Goal: Task Accomplishment & Management: Manage account settings

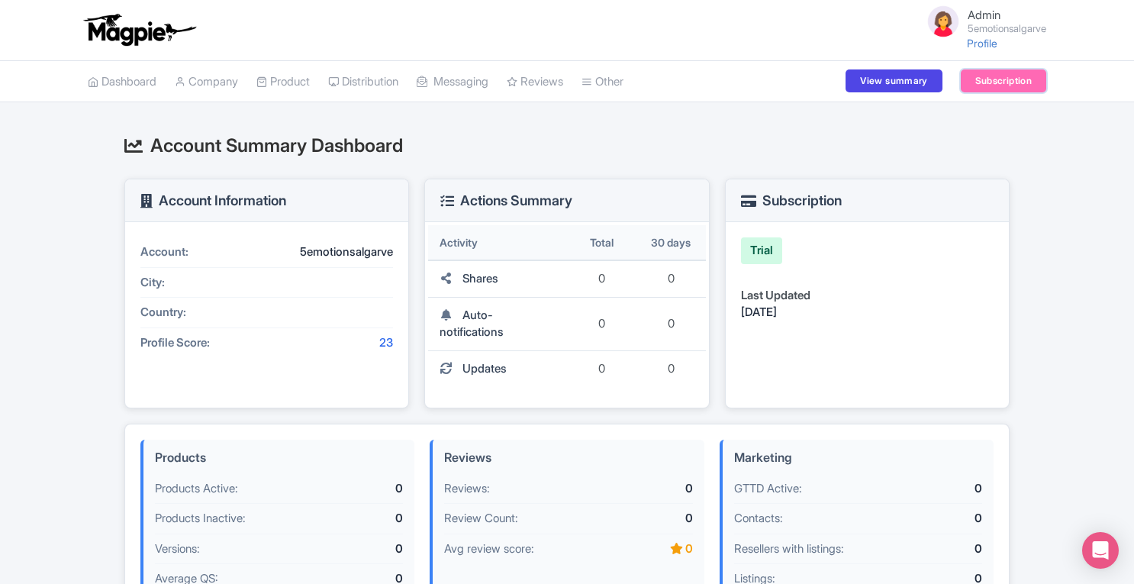
click at [976, 82] on link "Subscription" at bounding box center [1004, 80] width 86 height 23
click at [224, 81] on link "Company" at bounding box center [206, 82] width 63 height 42
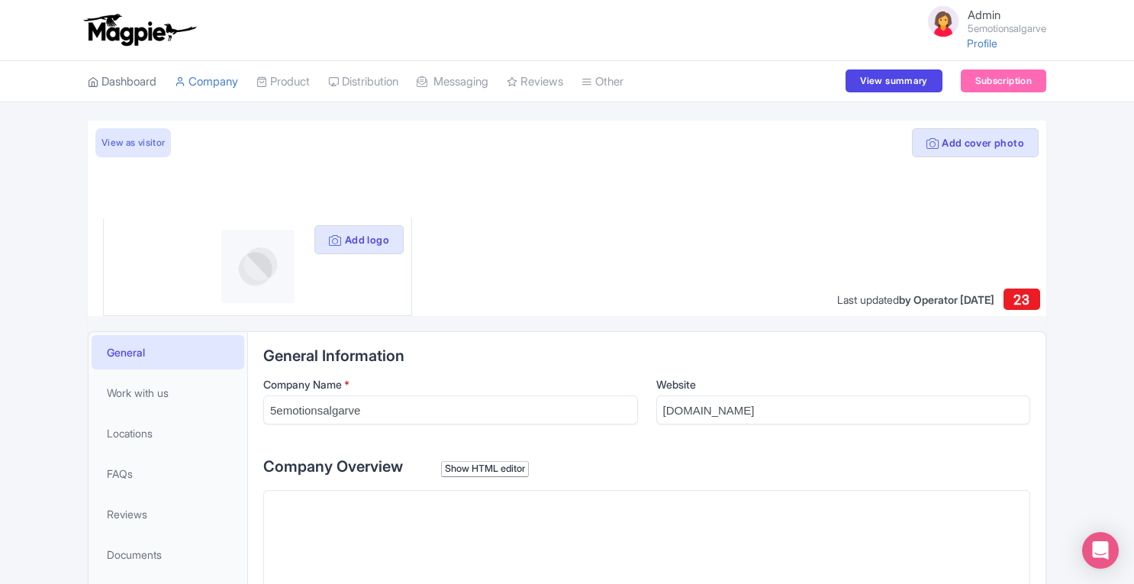
click at [114, 76] on link "Dashboard" at bounding box center [122, 82] width 69 height 42
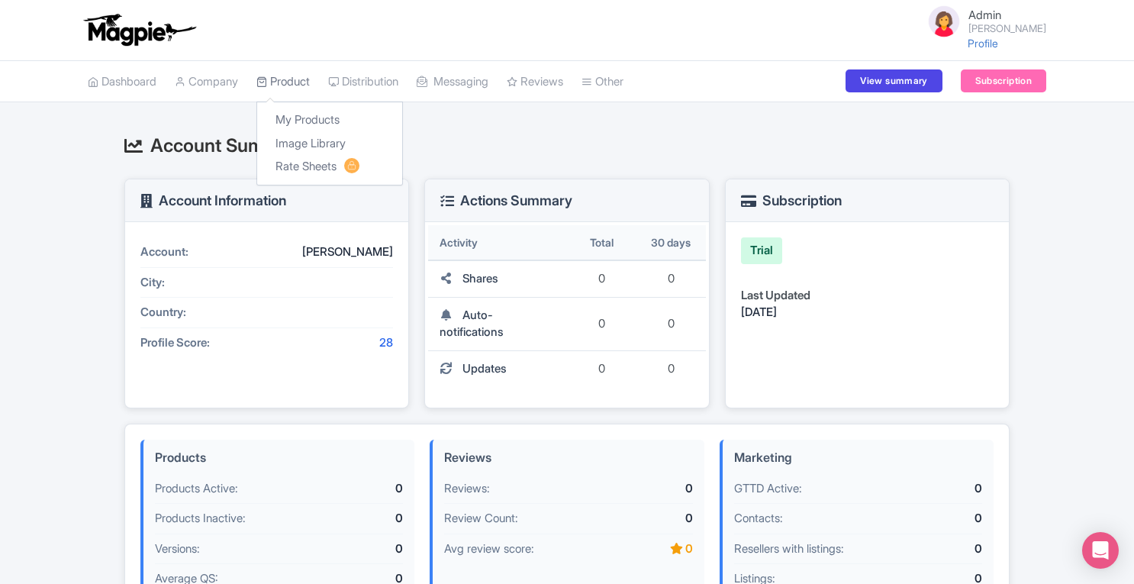
click at [279, 73] on link "Product" at bounding box center [283, 82] width 53 height 42
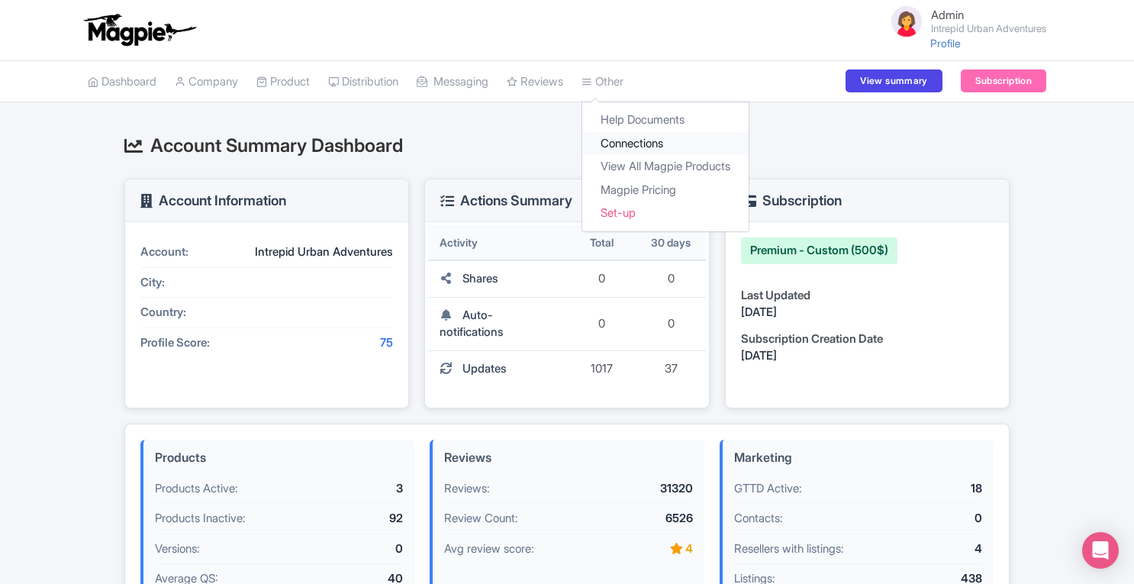
click at [634, 140] on link "Connections" at bounding box center [666, 144] width 166 height 24
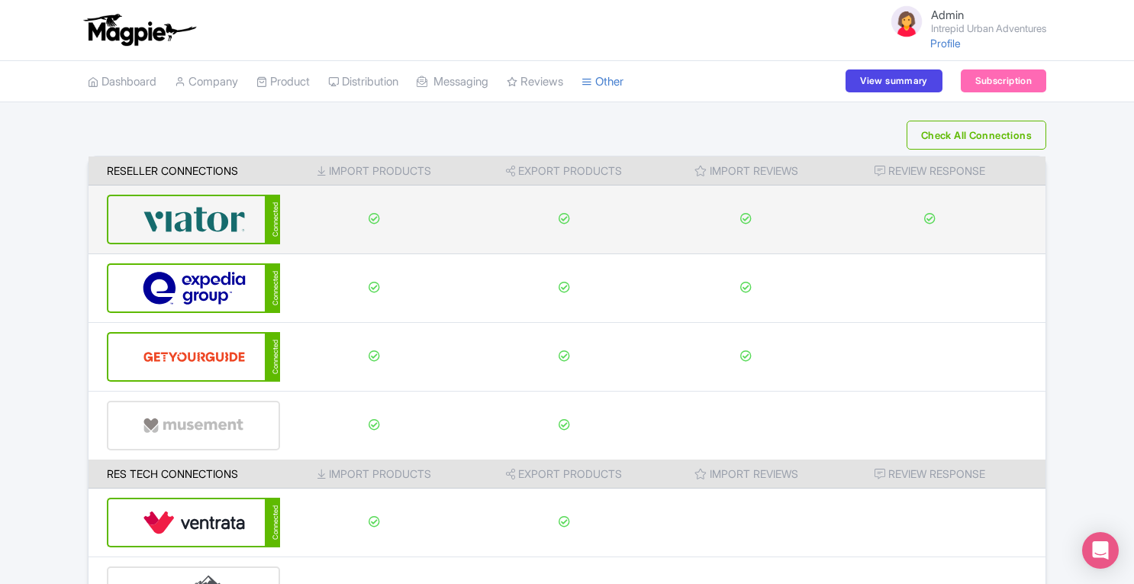
click at [203, 215] on img at bounding box center [194, 219] width 103 height 47
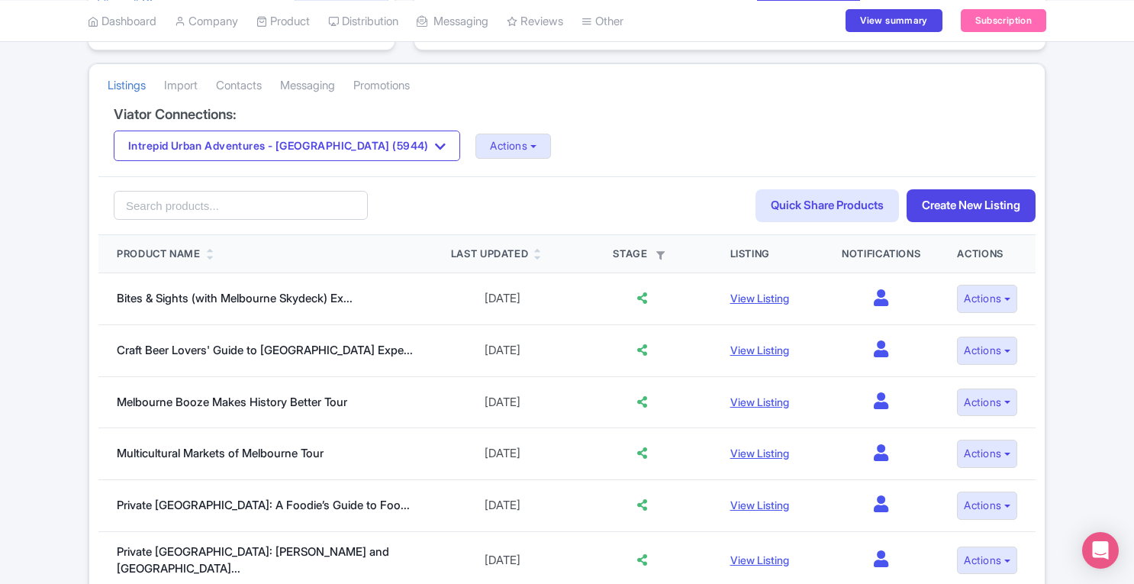
scroll to position [232, 0]
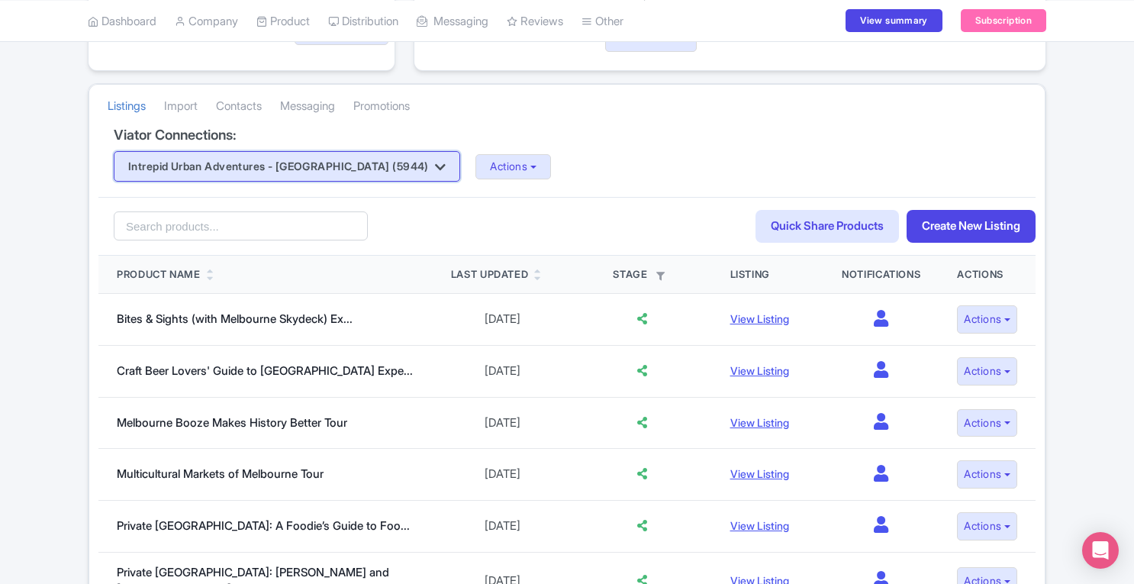
click at [435, 169] on icon "button" at bounding box center [440, 167] width 11 height 12
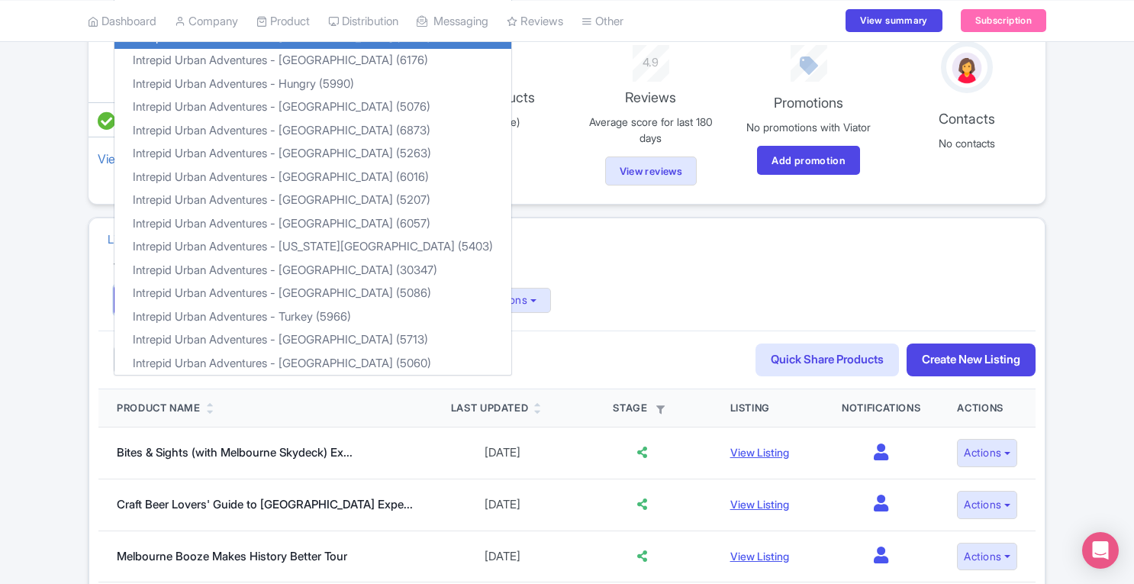
scroll to position [93, 0]
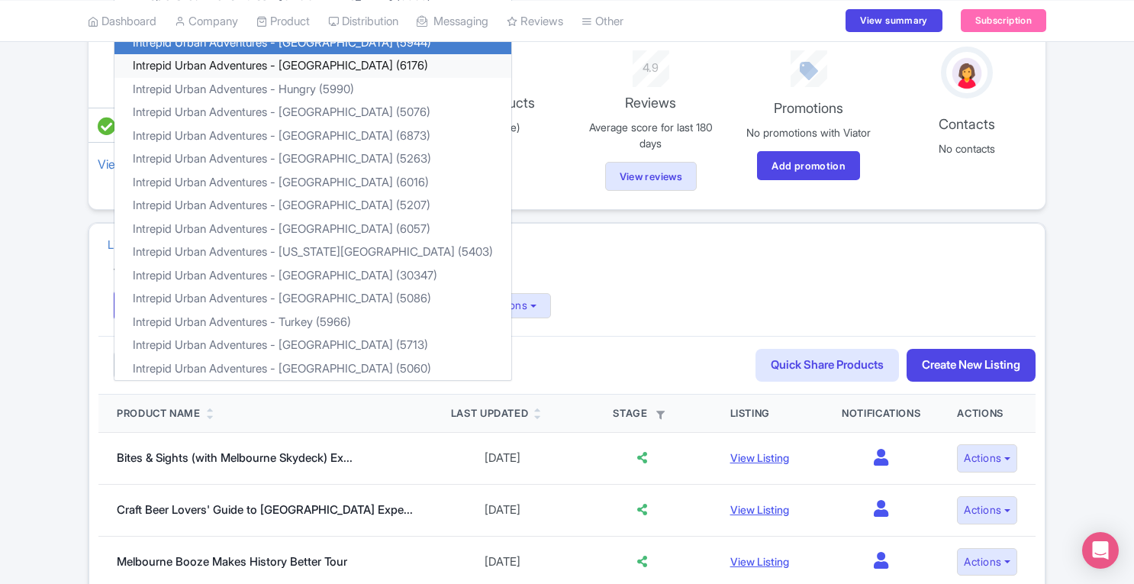
click at [325, 69] on link "Intrepid Urban Adventures - [GEOGRAPHIC_DATA] (6176)" at bounding box center [313, 66] width 397 height 24
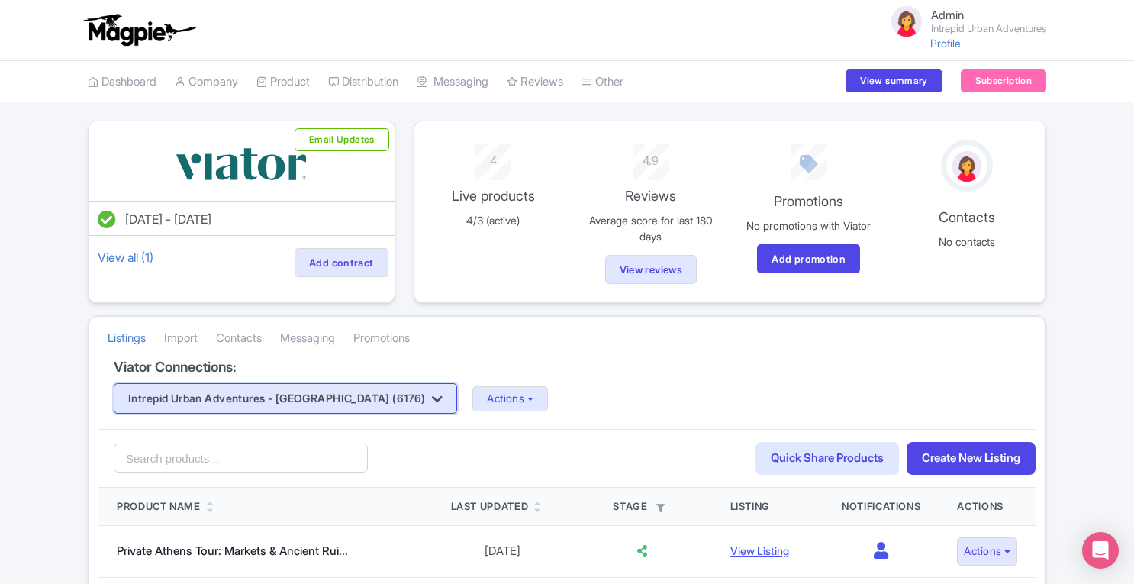
click at [382, 392] on button "Intrepid Urban Adventures - Greece (6176)" at bounding box center [286, 398] width 344 height 31
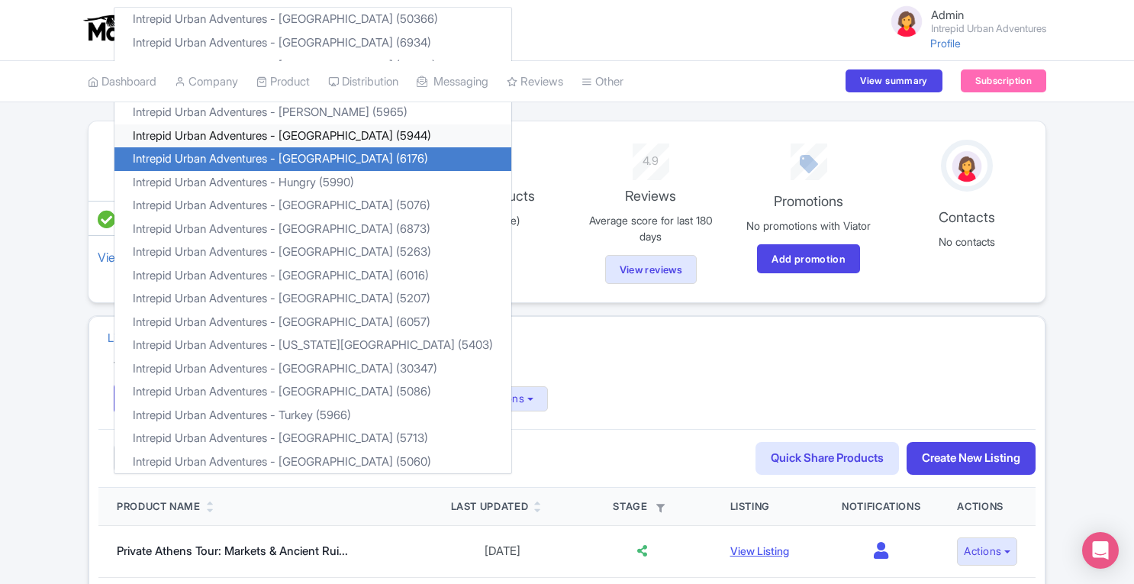
click at [292, 127] on link "Intrepid Urban Adventures - France (5944)" at bounding box center [313, 136] width 397 height 24
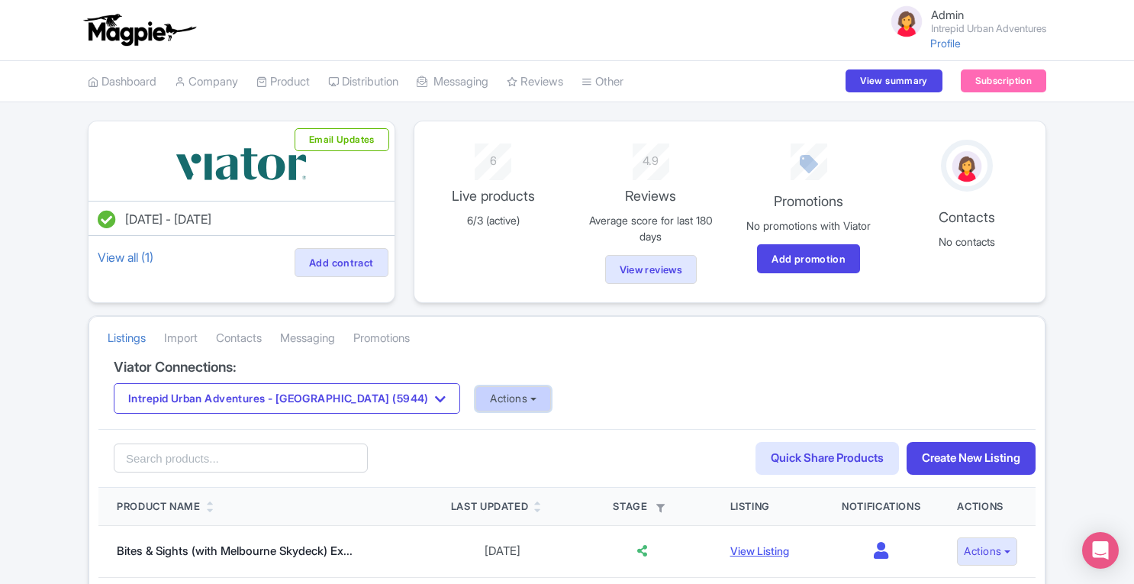
click at [476, 405] on button "Actions" at bounding box center [514, 398] width 76 height 25
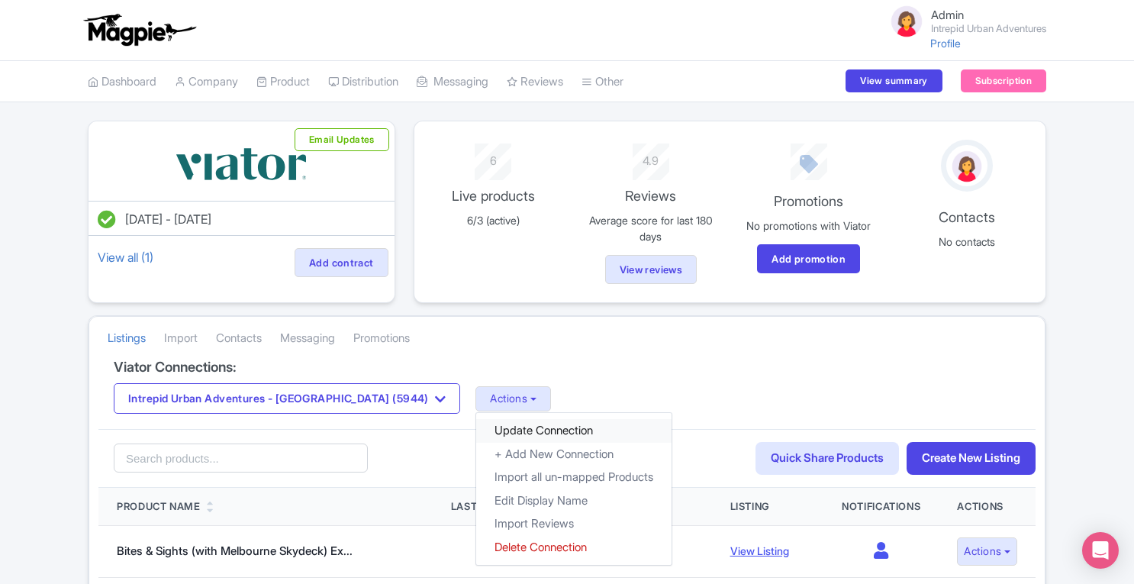
click at [476, 427] on link "Update Connection" at bounding box center [573, 431] width 195 height 24
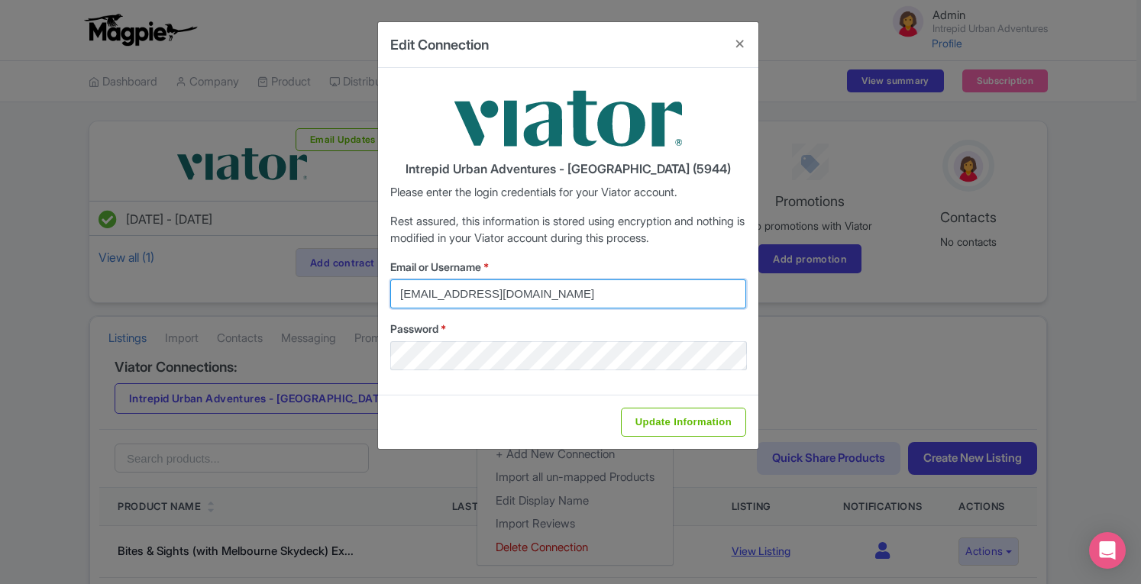
drag, startPoint x: 603, startPoint y: 292, endPoint x: 307, endPoint y: 288, distance: 296.2
click at [307, 288] on div "Edit Connection Intrepid Urban Adventures - [GEOGRAPHIC_DATA] (5944) Please ent…" at bounding box center [570, 292] width 1141 height 584
click at [441, 295] on input "via" at bounding box center [568, 293] width 356 height 29
type input "[EMAIL_ADDRESS][DOMAIN_NAME]"
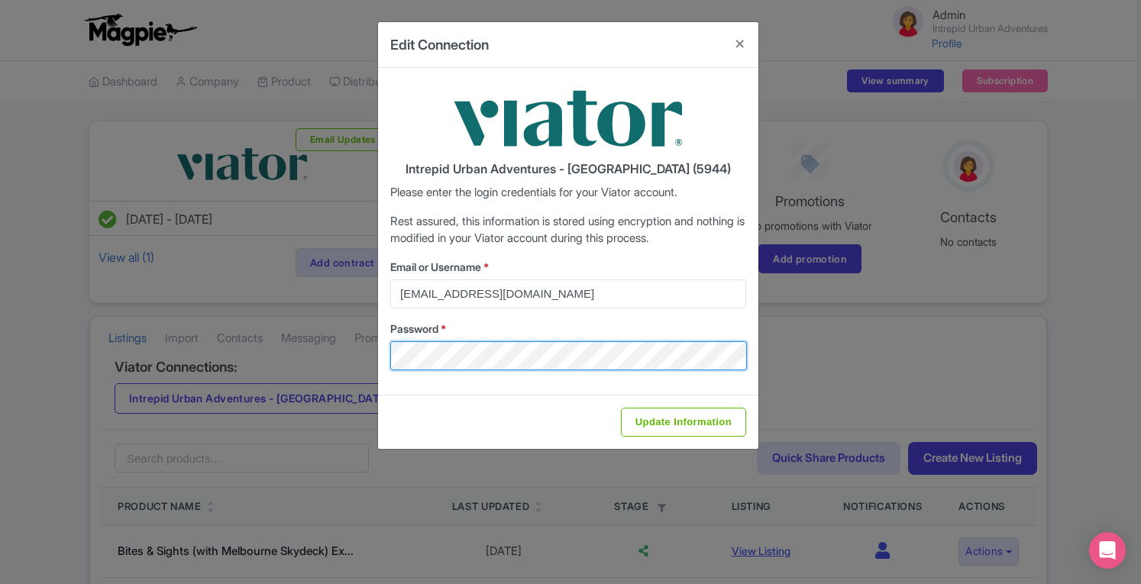
click at [375, 360] on div "Edit Connection Intrepid Urban Adventures - [GEOGRAPHIC_DATA] (5944) Please ent…" at bounding box center [570, 292] width 1141 height 584
click at [621, 408] on input "Update Information" at bounding box center [683, 422] width 125 height 29
type input "Saving..."
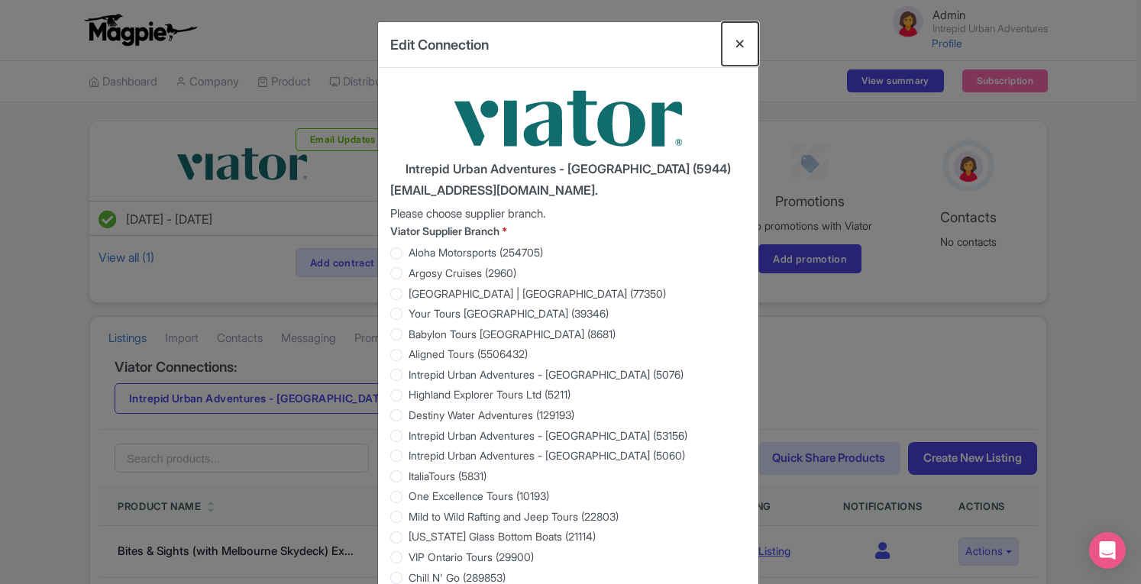
click at [744, 46] on button "Close" at bounding box center [739, 44] width 37 height 44
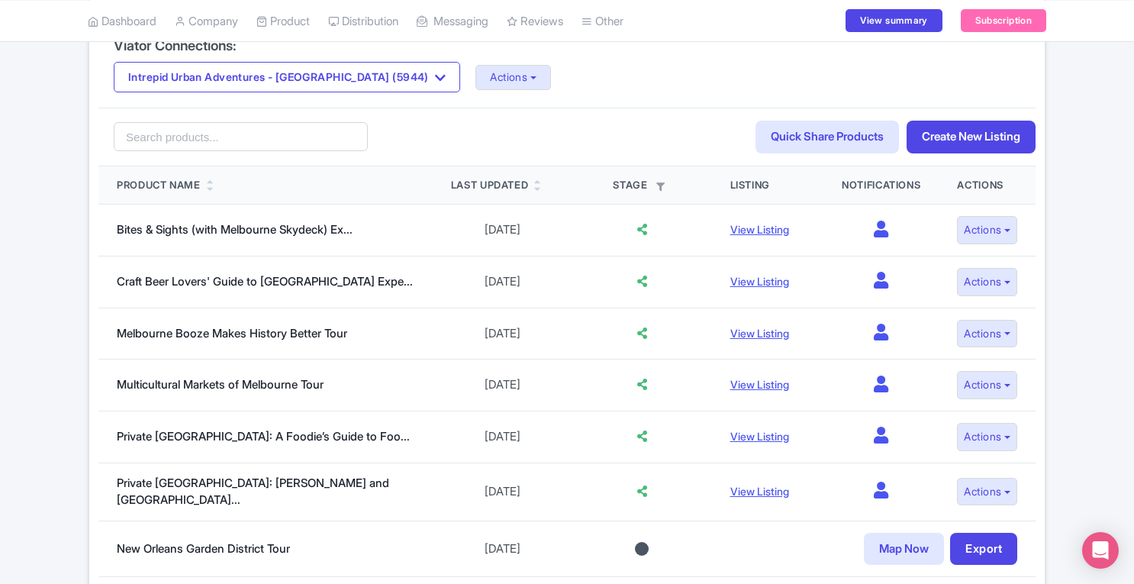
scroll to position [320, 0]
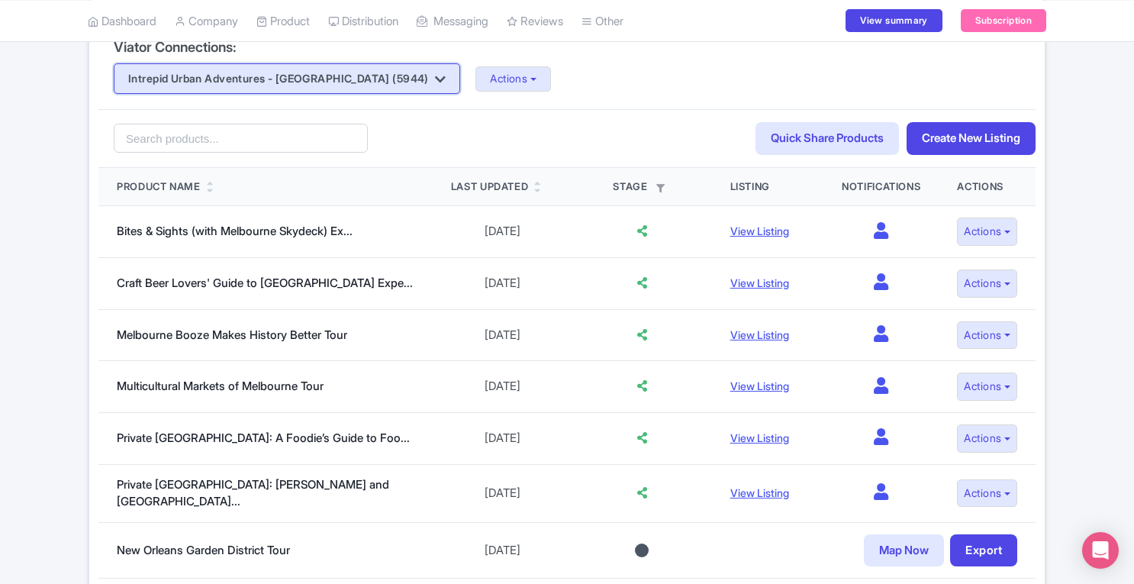
click at [313, 77] on button "Intrepid Urban Adventures - [GEOGRAPHIC_DATA] (5944)" at bounding box center [287, 78] width 347 height 31
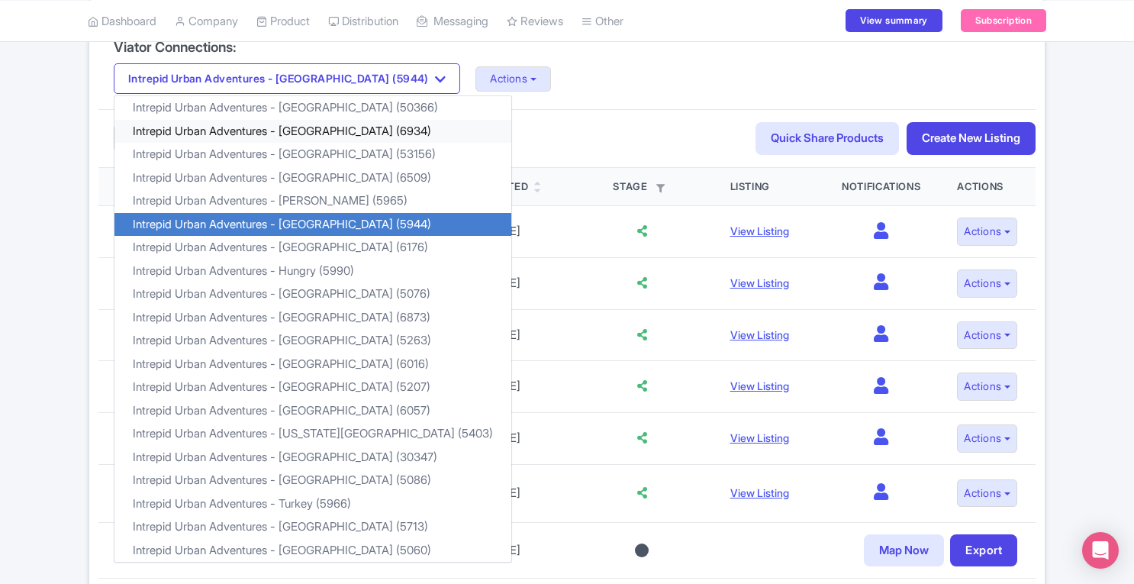
click at [313, 129] on link "Intrepid Urban Adventures - [GEOGRAPHIC_DATA] (6934)" at bounding box center [313, 132] width 397 height 24
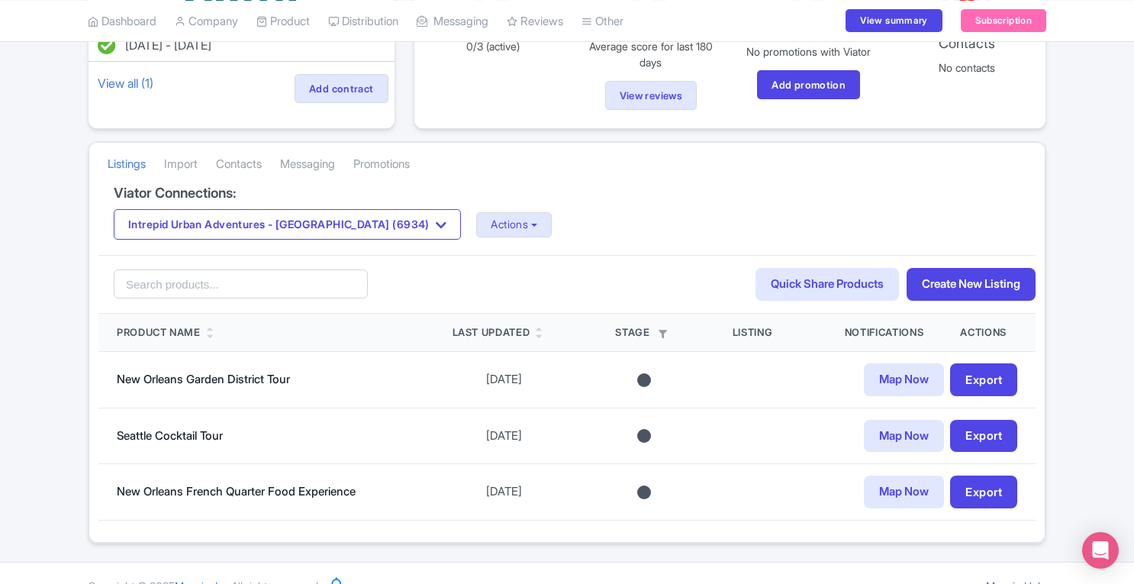
scroll to position [176, 0]
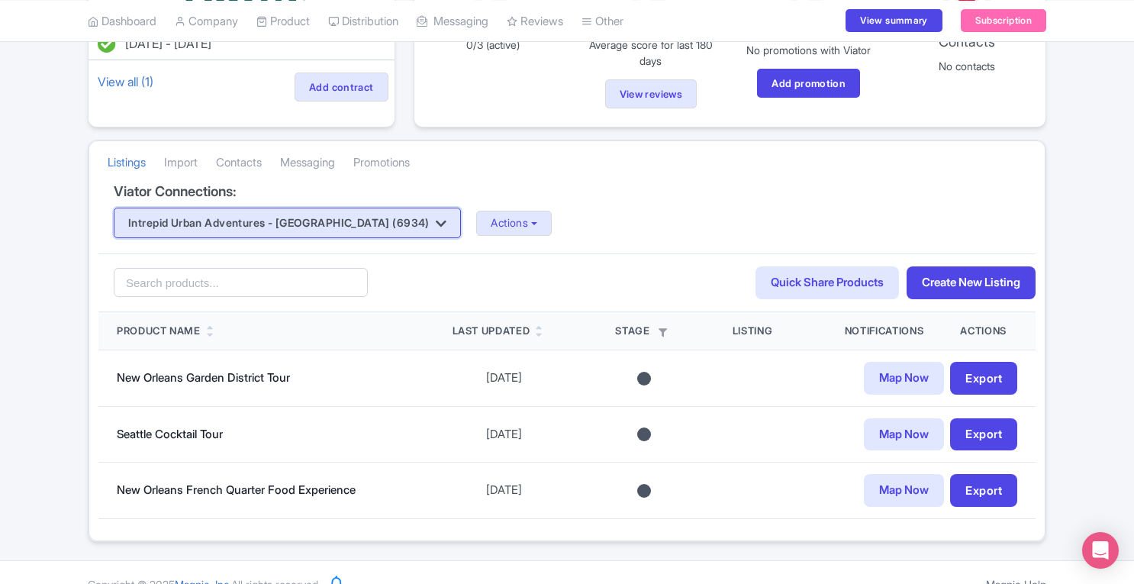
click at [296, 224] on button "Intrepid Urban Adventures - Canada (6934)" at bounding box center [287, 223] width 347 height 31
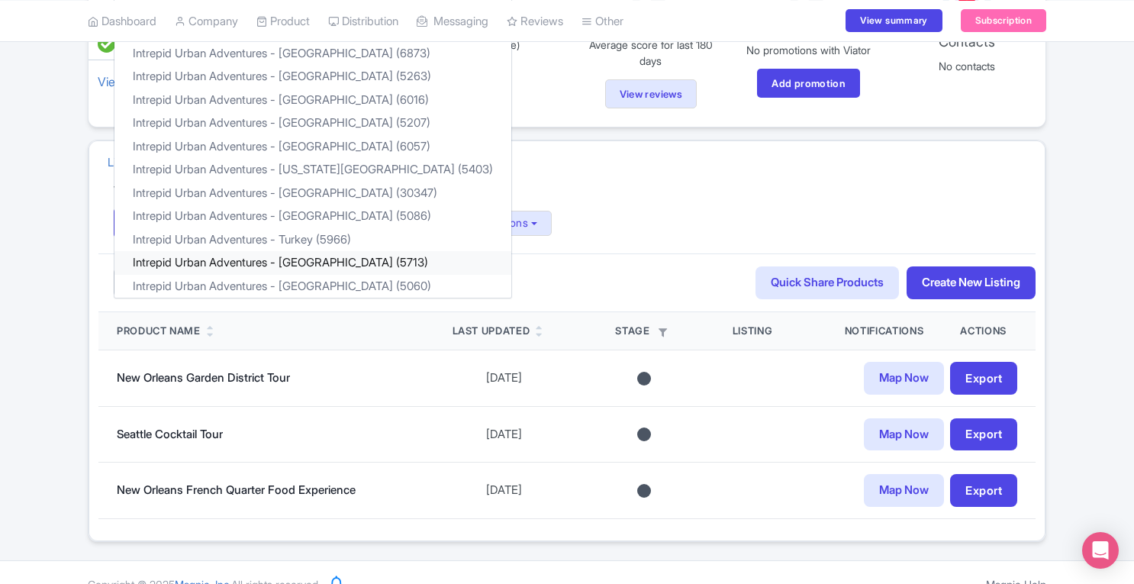
click at [296, 259] on link "Intrepid Urban Adventures - USA (5713)" at bounding box center [313, 263] width 397 height 24
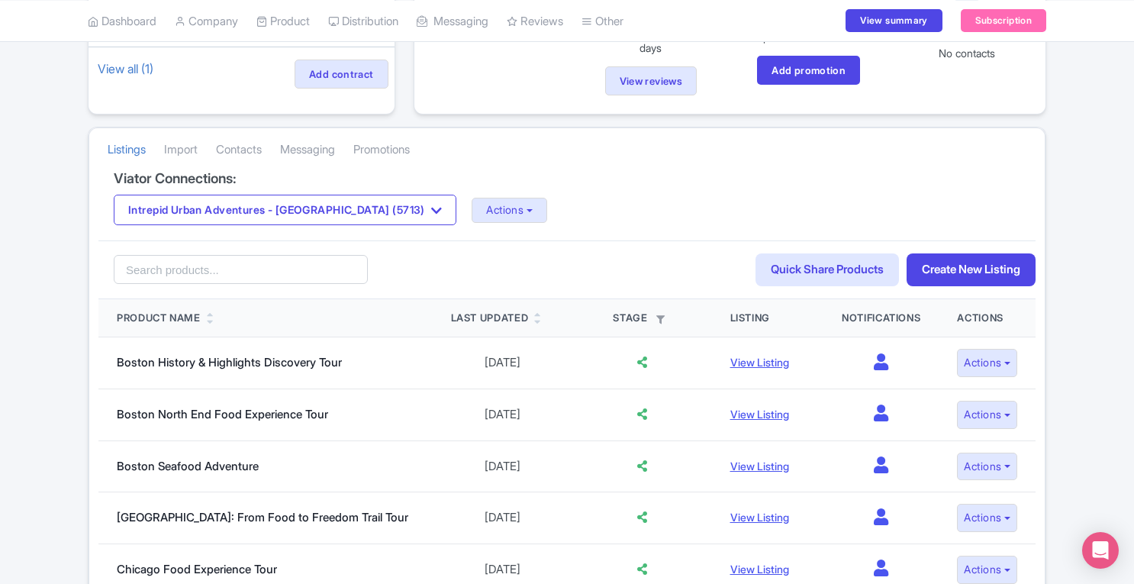
scroll to position [206, 0]
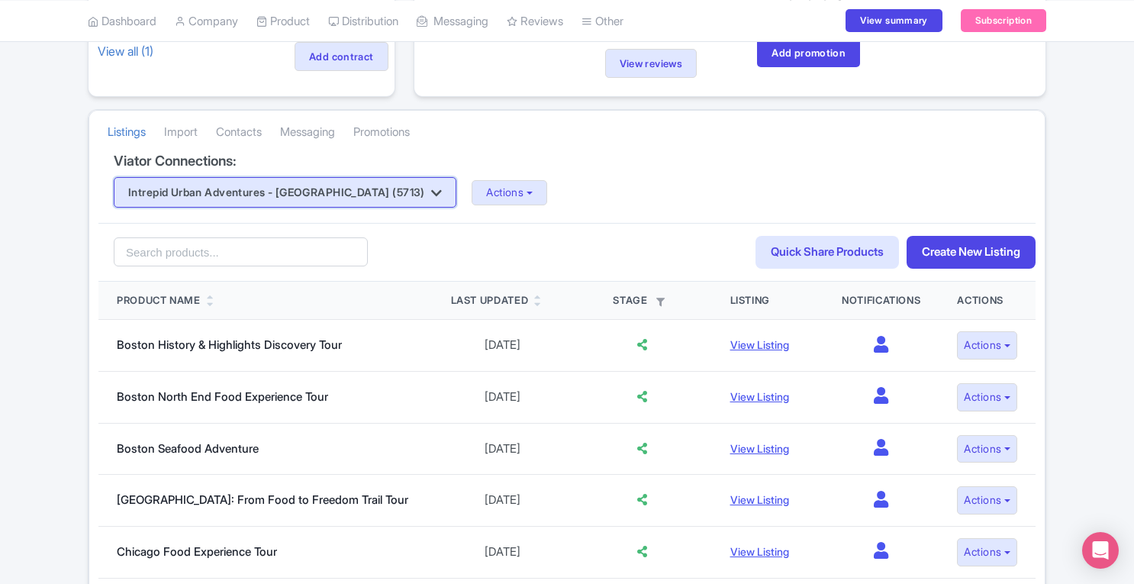
click at [431, 187] on icon "button" at bounding box center [436, 193] width 11 height 12
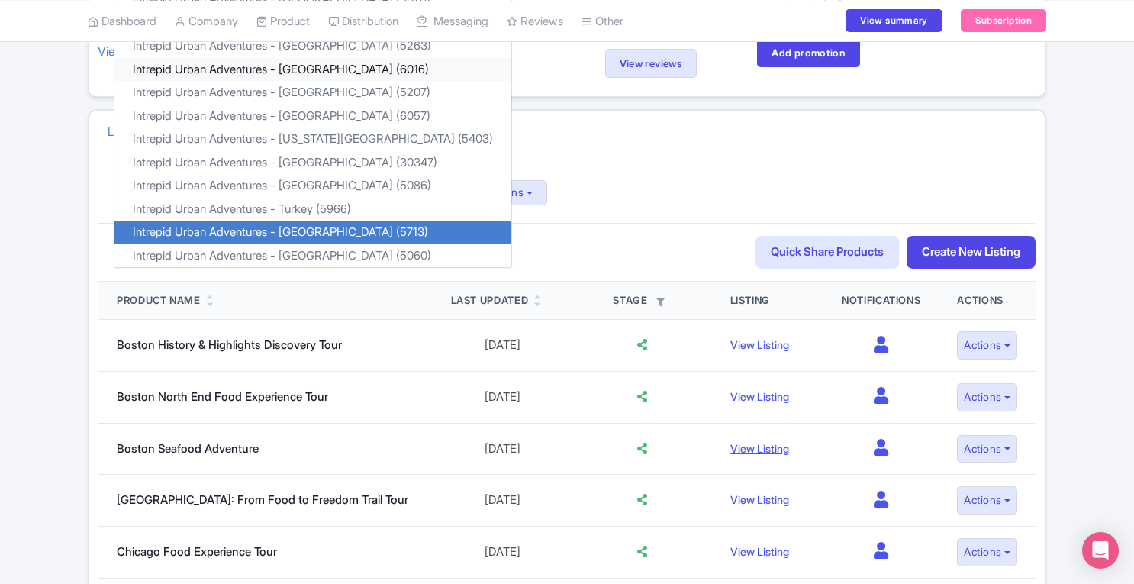
click at [324, 64] on link "Intrepid Urban Adventures - [GEOGRAPHIC_DATA] (6016)" at bounding box center [313, 70] width 397 height 24
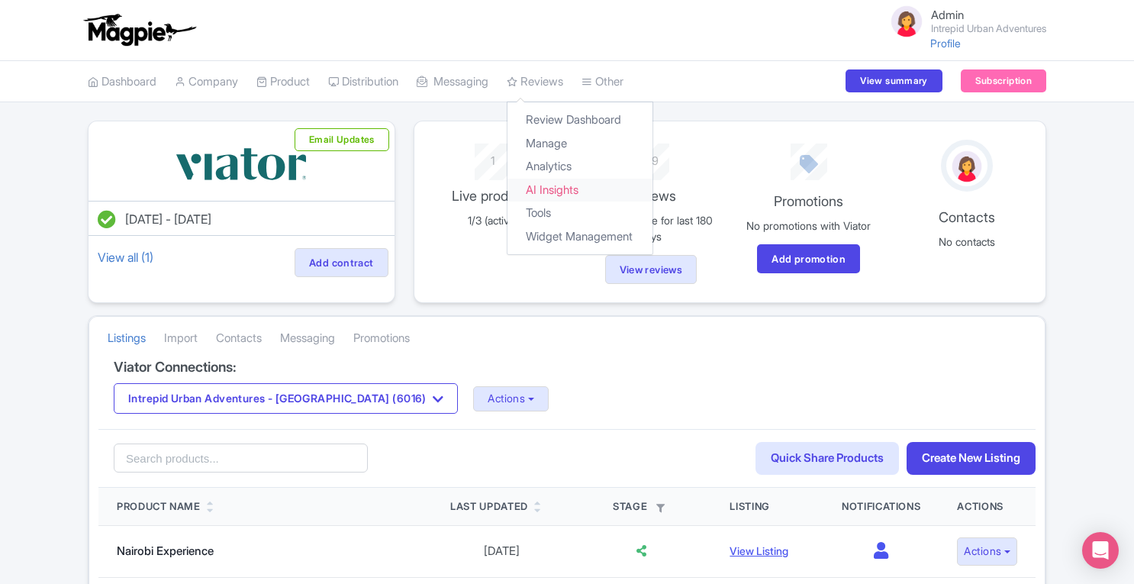
click at [577, 184] on link "AI Insights" at bounding box center [580, 191] width 145 height 24
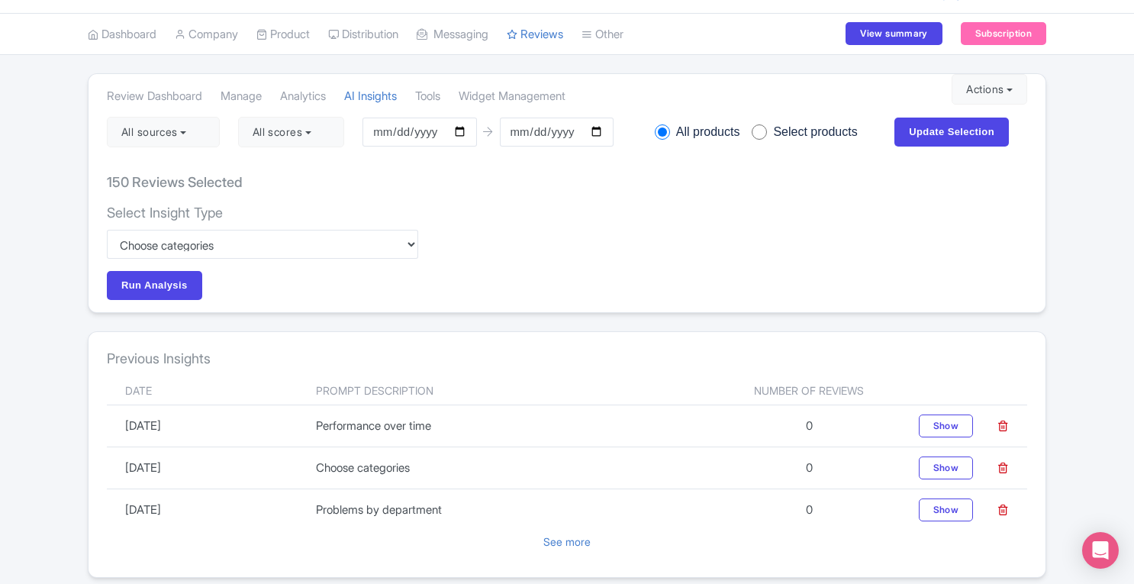
scroll to position [43, 0]
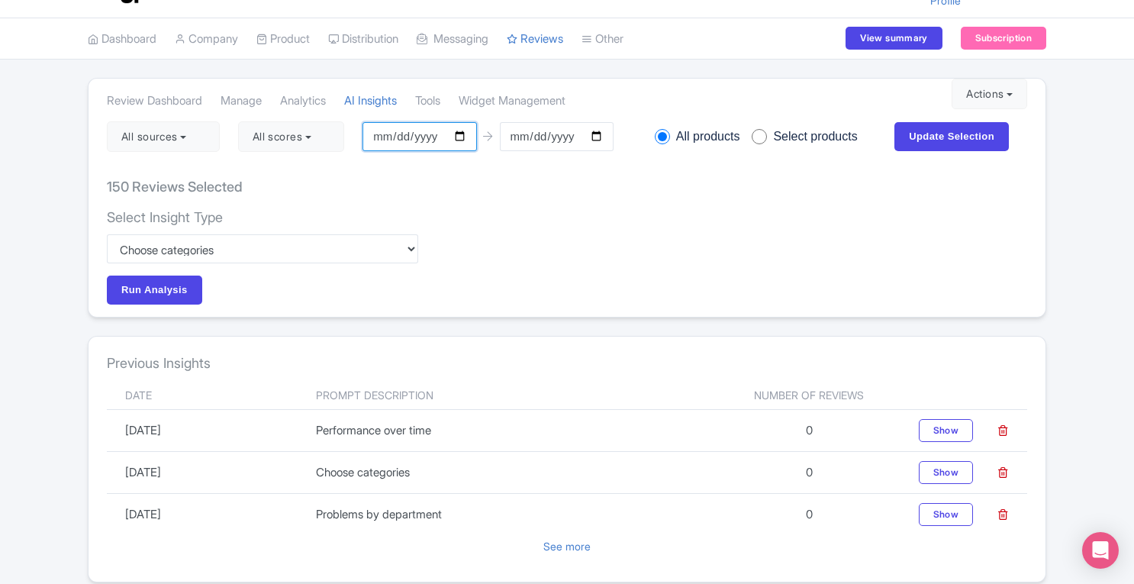
click at [389, 137] on input "[DATE]" at bounding box center [420, 136] width 114 height 29
type input "[DATE]"
click at [951, 132] on input "Update Selection" at bounding box center [952, 136] width 115 height 29
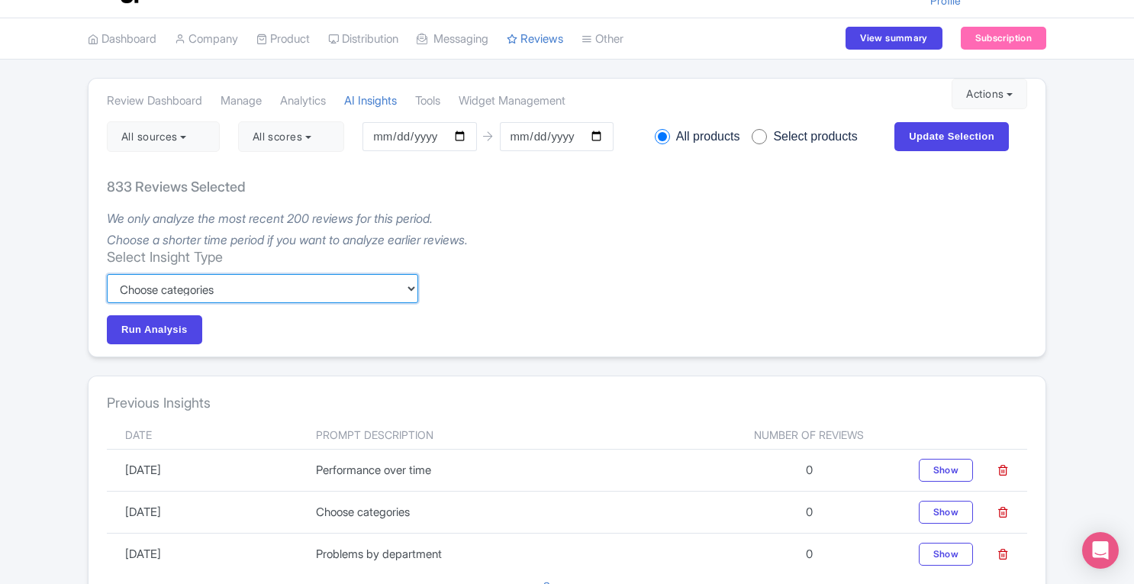
click at [397, 288] on select "Custom Choose categories Staff names - both positive and negative context Probl…" at bounding box center [262, 288] width 311 height 29
select select "e1af60e5-8082-422a-b7f6-995c1e3d534b"
click at [107, 274] on select "Custom Choose categories Staff names - both positive and negative context Probl…" at bounding box center [262, 288] width 311 height 29
click at [256, 343] on div "833 Reviews Selected We only analyze the most recent 200 reviews for this perio…" at bounding box center [567, 260] width 957 height 193
click at [241, 295] on select "Custom Choose categories Staff names - both positive and negative context Probl…" at bounding box center [262, 288] width 311 height 29
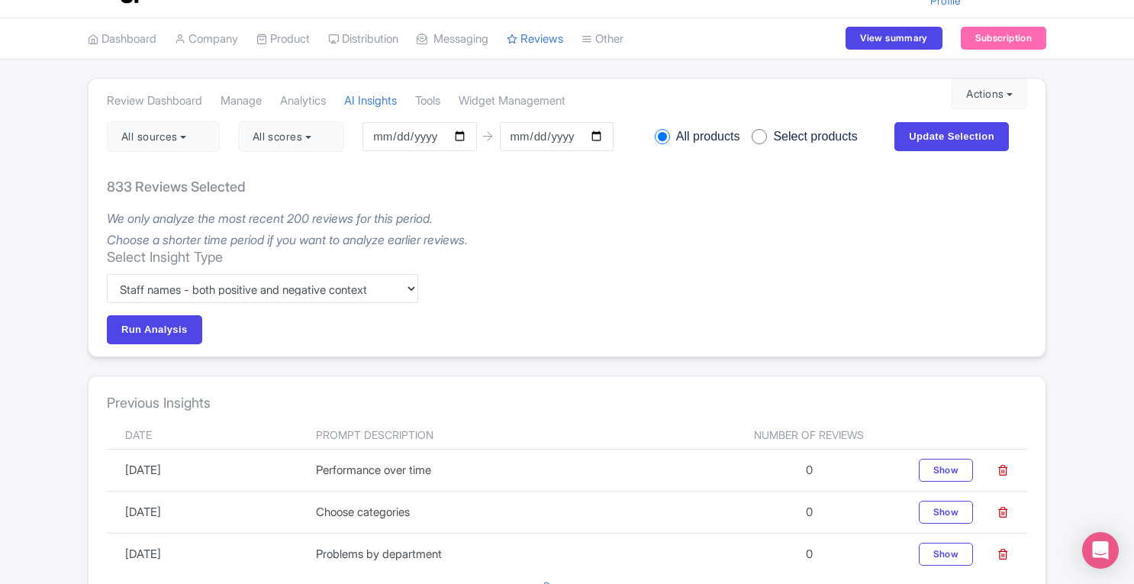
click at [614, 249] on div "Select Insight Type Custom Choose categories Staff names - both positive and ne…" at bounding box center [567, 297] width 921 height 96
click at [766, 135] on input "radio" at bounding box center [759, 136] width 15 height 15
radio input "true"
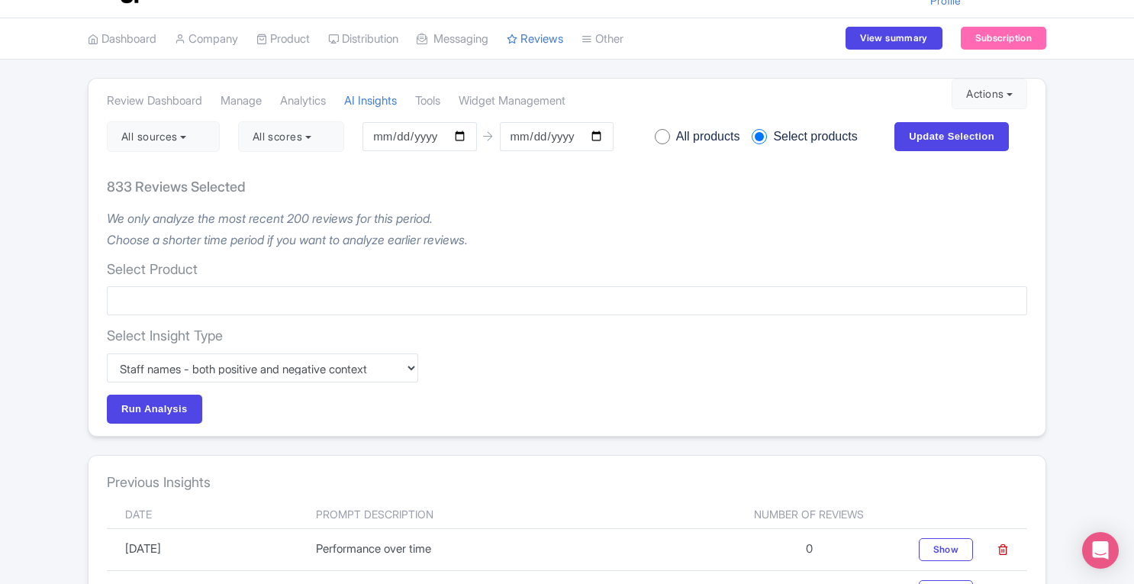
click at [663, 134] on input "radio" at bounding box center [662, 136] width 15 height 15
radio input "true"
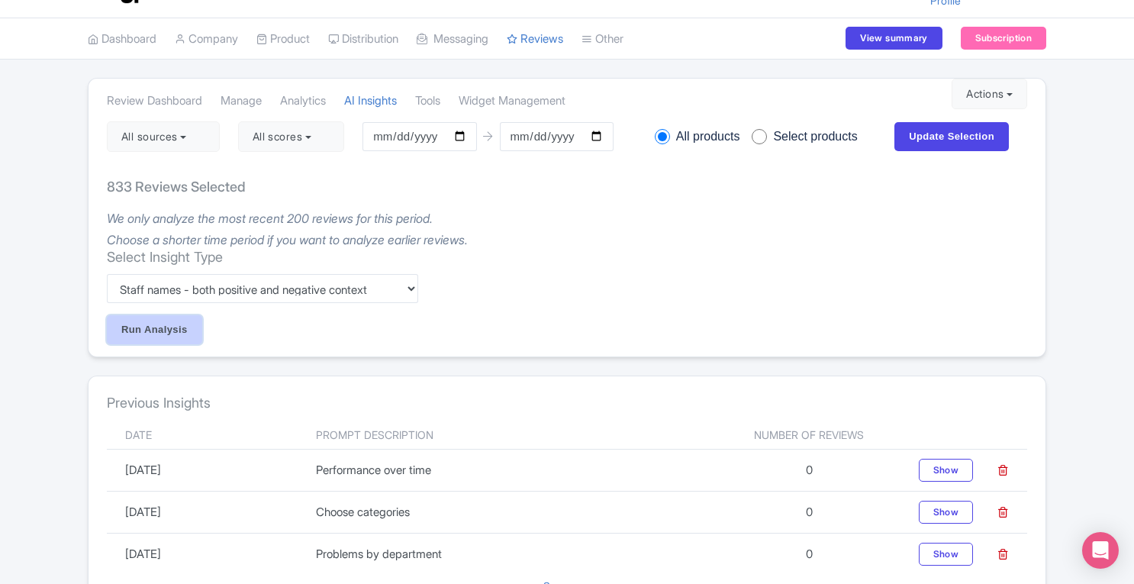
click at [165, 334] on input "Run Analysis" at bounding box center [154, 329] width 95 height 29
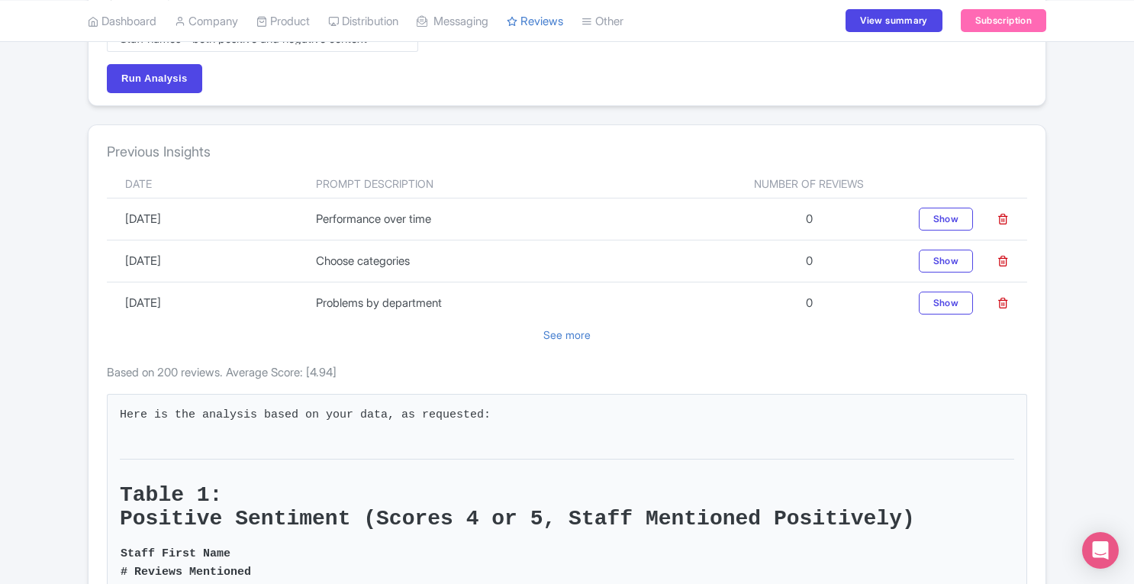
scroll to position [279, 0]
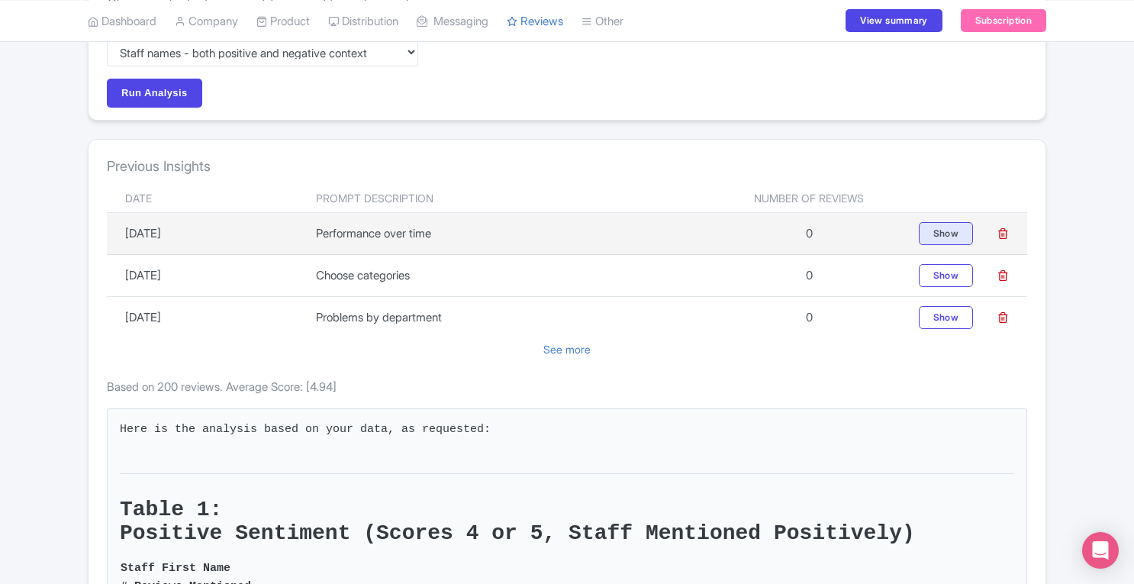
click at [930, 230] on div "Show" at bounding box center [946, 233] width 54 height 23
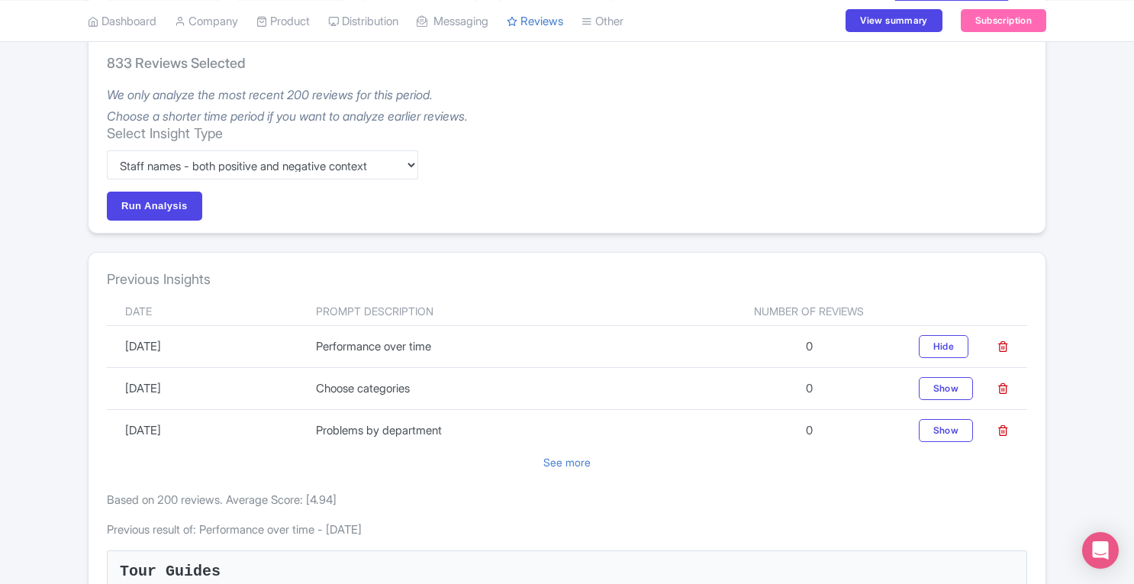
scroll to position [134, 0]
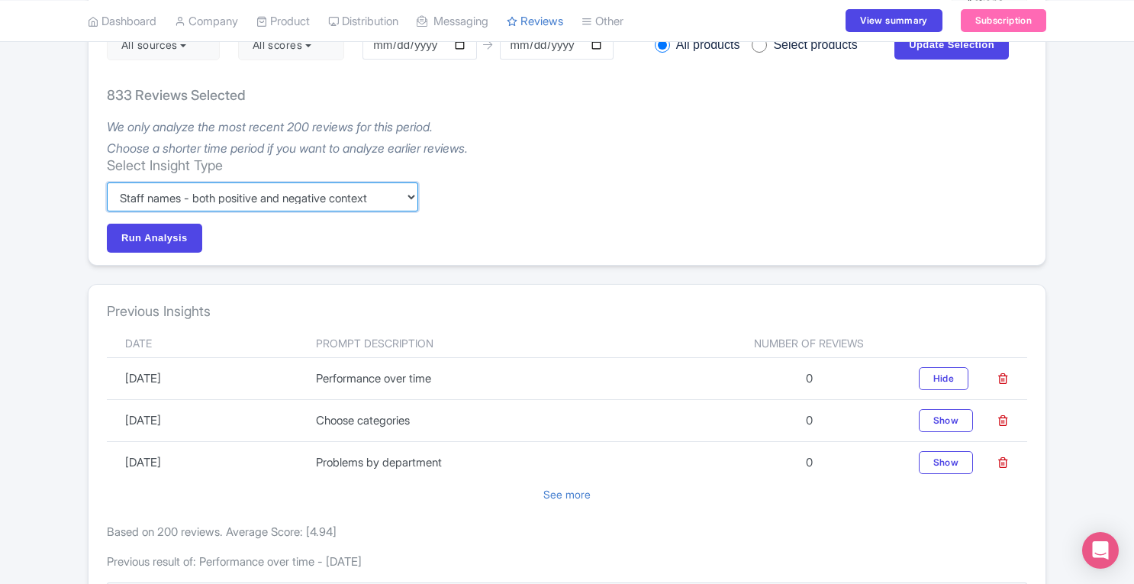
click at [244, 190] on select "Custom Choose categories Staff names - both positive and negative context Probl…" at bounding box center [262, 196] width 311 height 29
select select
click at [107, 182] on select "Custom Choose categories Staff names - both positive and negative context Probl…" at bounding box center [262, 196] width 311 height 29
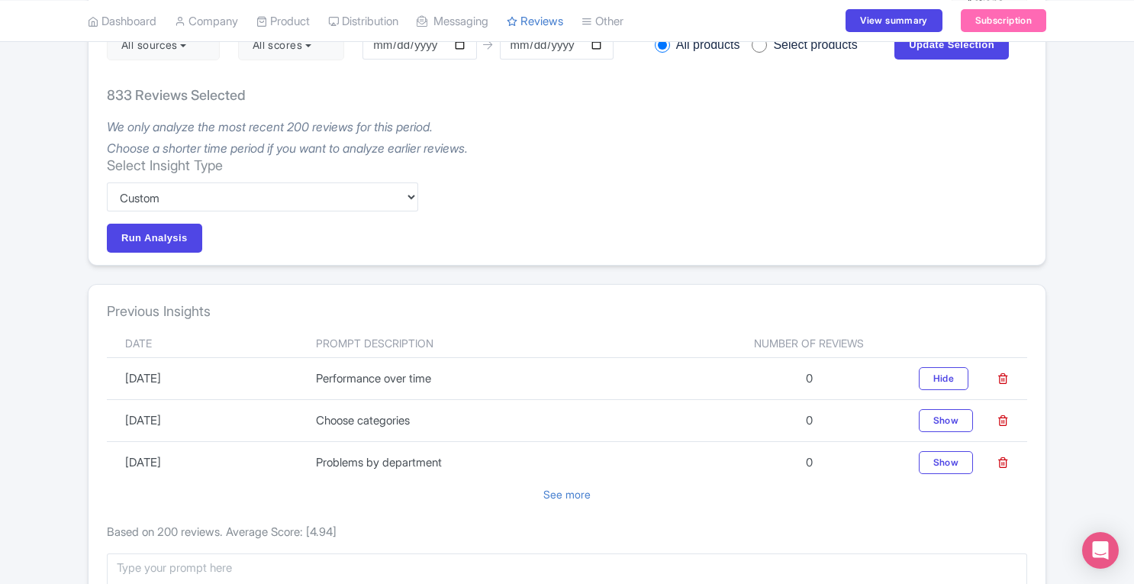
click at [261, 242] on div "Run Analysis #" at bounding box center [262, 238] width 311 height 29
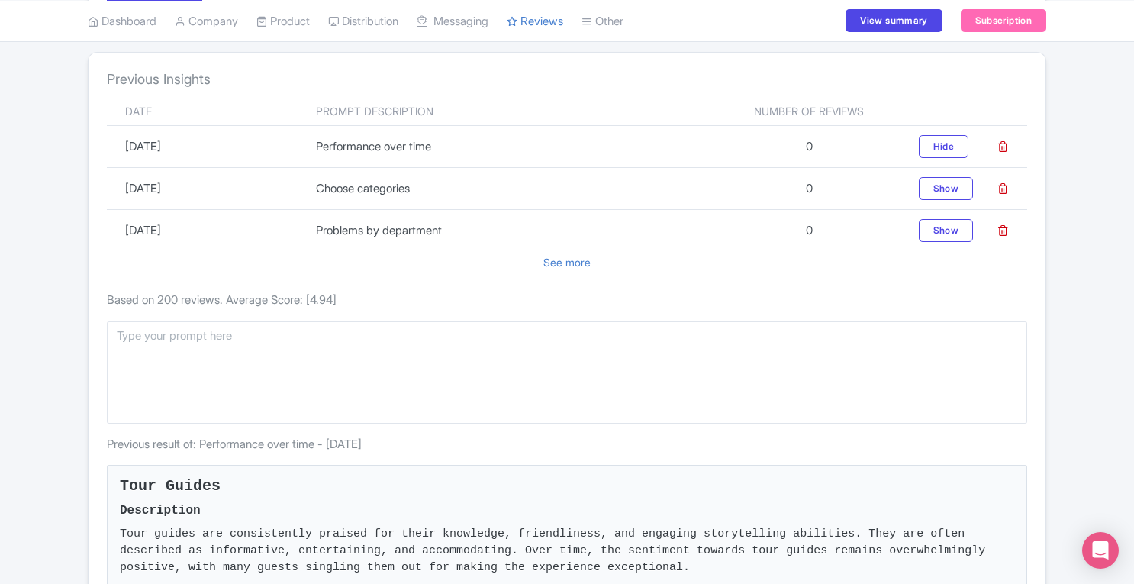
scroll to position [389, 0]
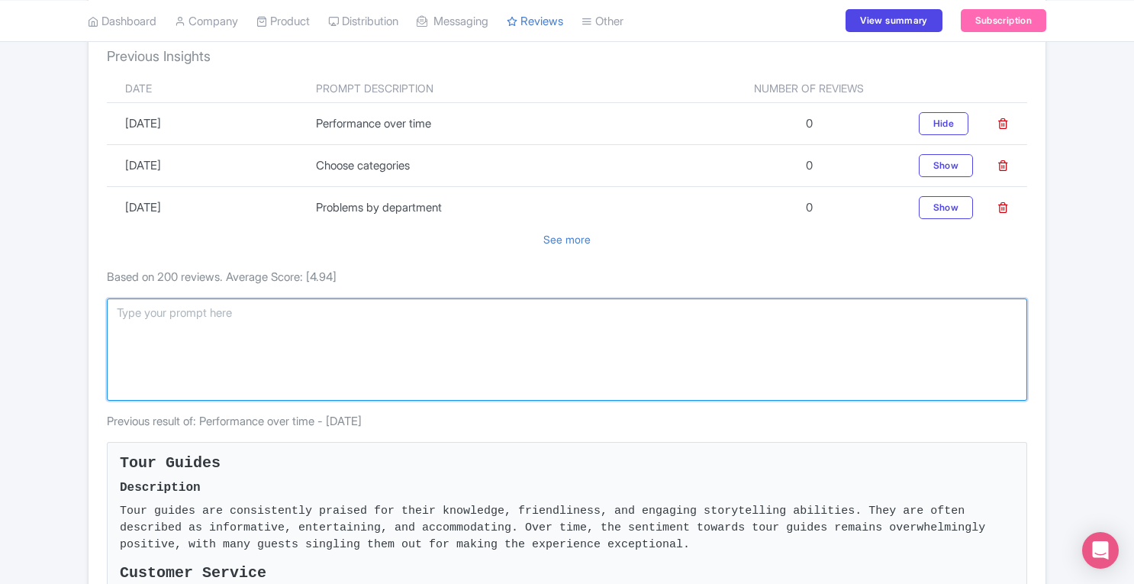
click at [602, 331] on textarea at bounding box center [567, 350] width 921 height 102
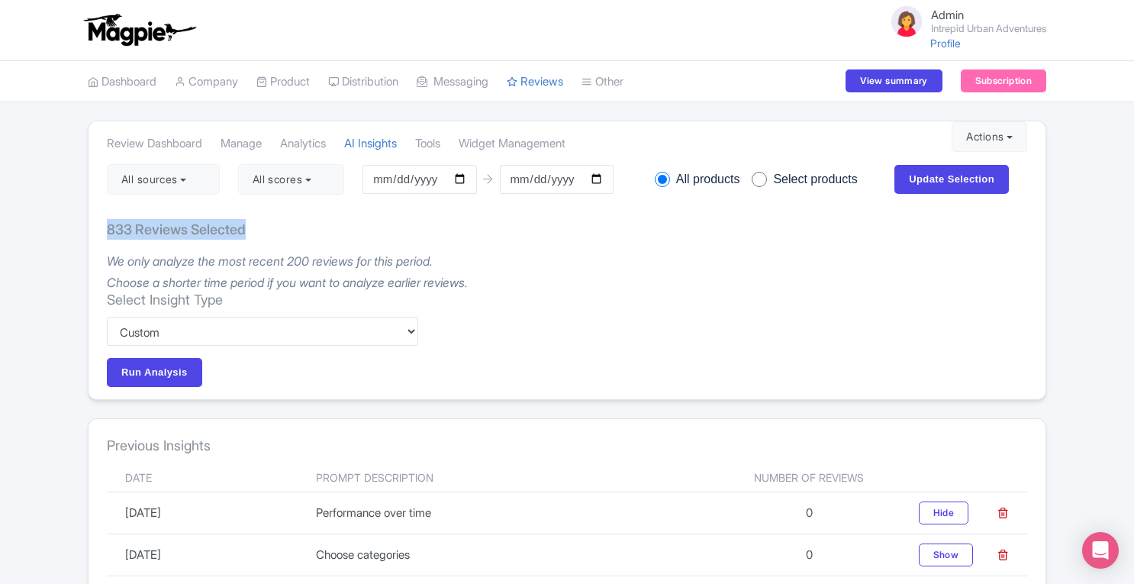
drag, startPoint x: 106, startPoint y: 229, endPoint x: 296, endPoint y: 225, distance: 190.1
click at [296, 225] on div "833 Reviews Selected" at bounding box center [567, 229] width 921 height 45
click at [301, 235] on div "833 Reviews Selected" at bounding box center [567, 229] width 921 height 45
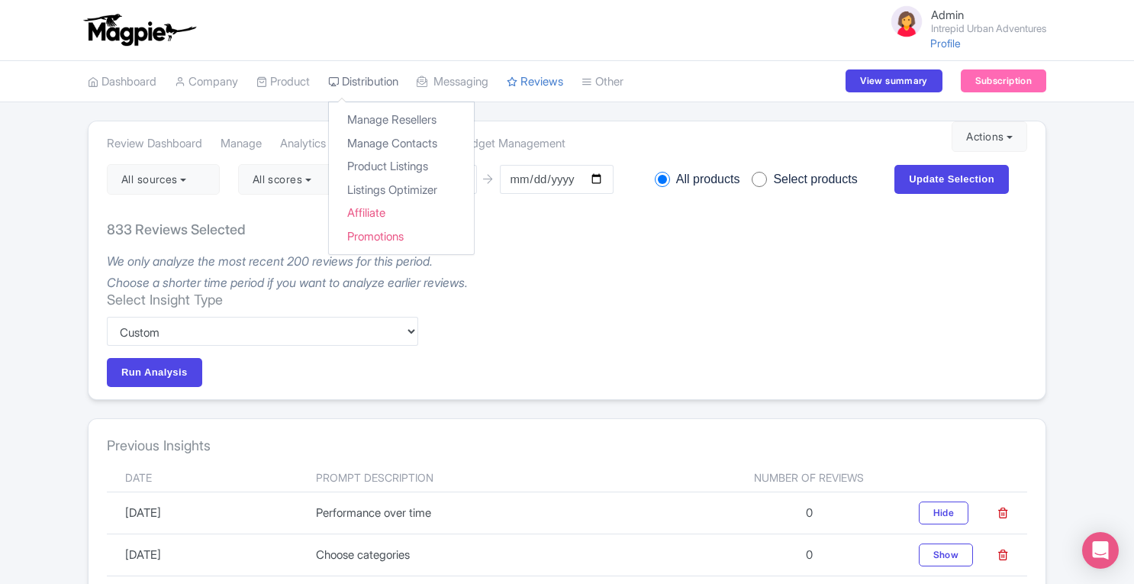
click at [382, 82] on link "Distribution" at bounding box center [363, 82] width 70 height 42
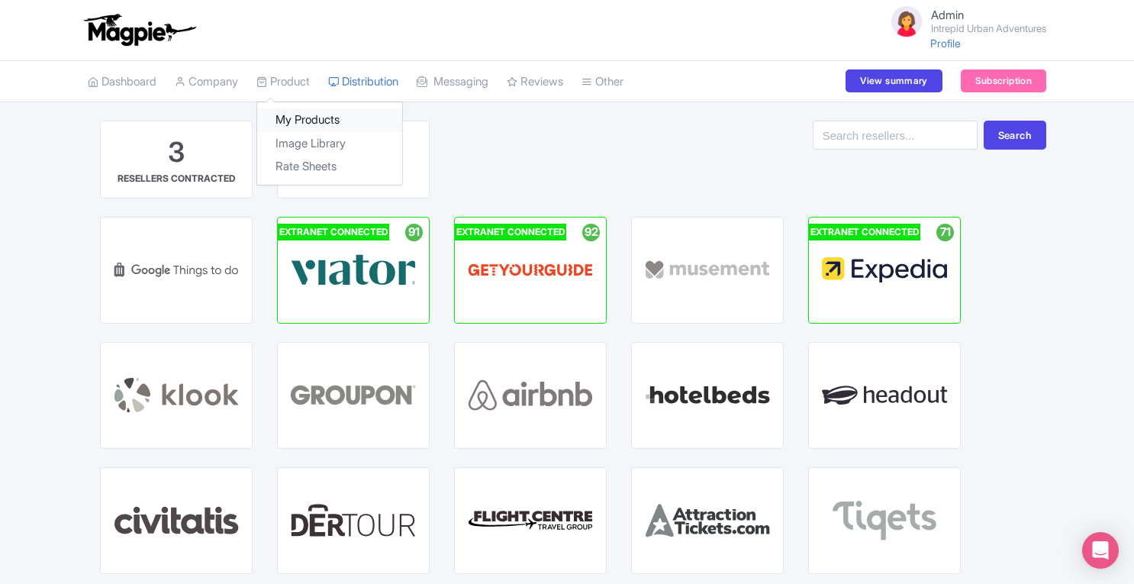
click at [307, 118] on link "My Products" at bounding box center [329, 120] width 145 height 24
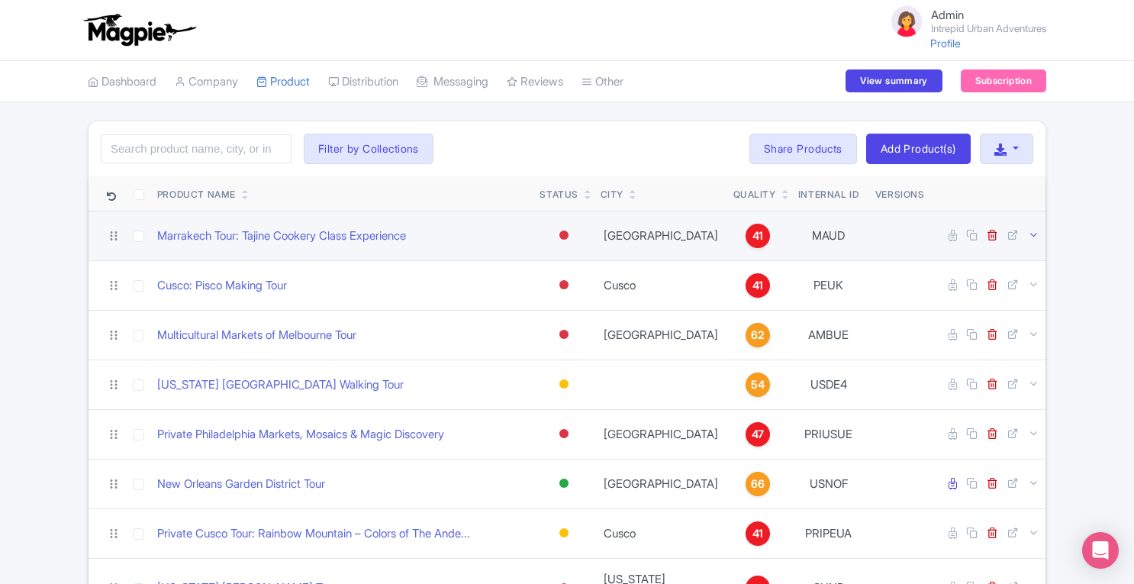
click at [1034, 234] on icon at bounding box center [1033, 234] width 11 height 11
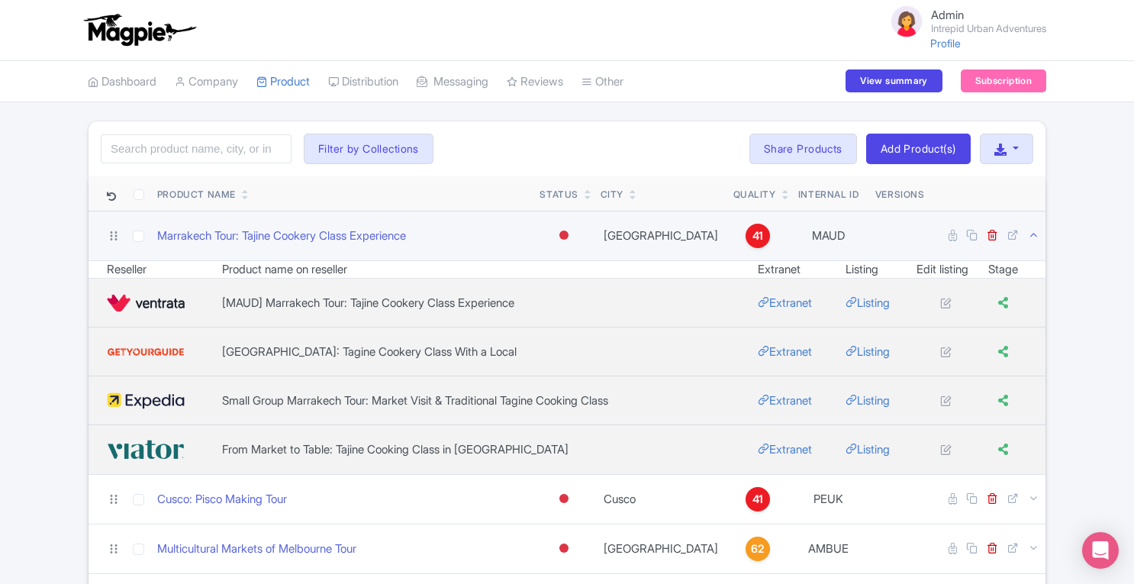
click at [1036, 234] on icon at bounding box center [1033, 234] width 11 height 11
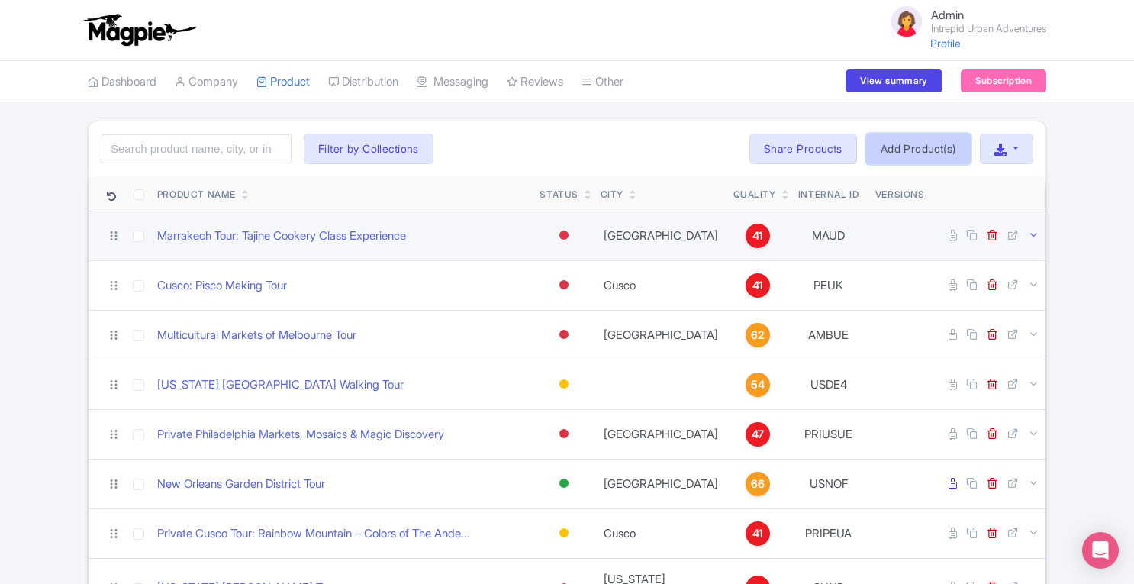
click at [931, 149] on link "Add Product(s)" at bounding box center [918, 149] width 105 height 31
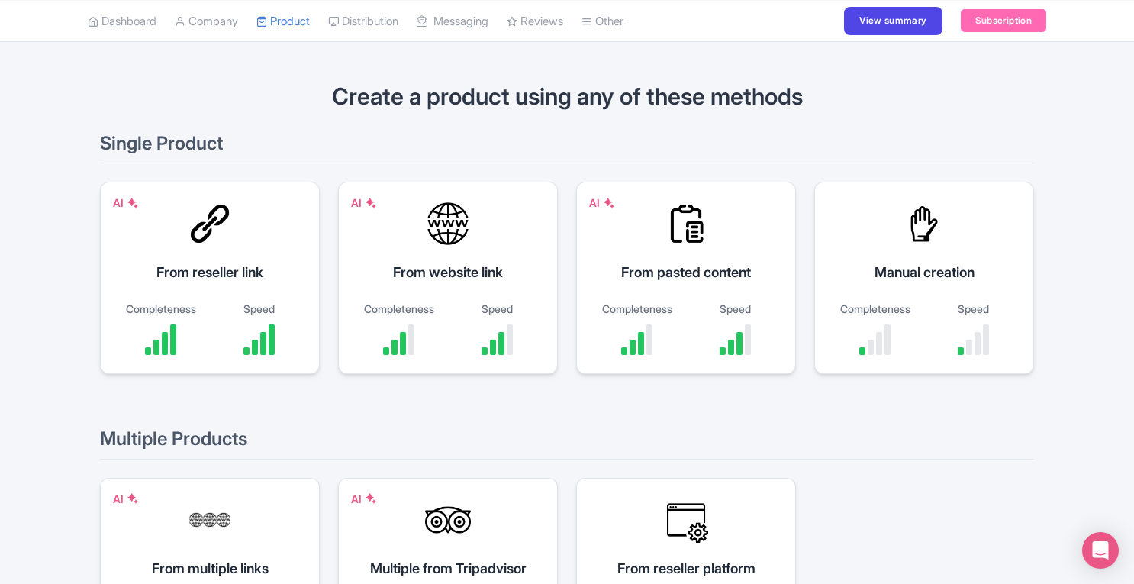
scroll to position [62, 0]
click at [196, 269] on div "From reseller link" at bounding box center [210, 271] width 182 height 21
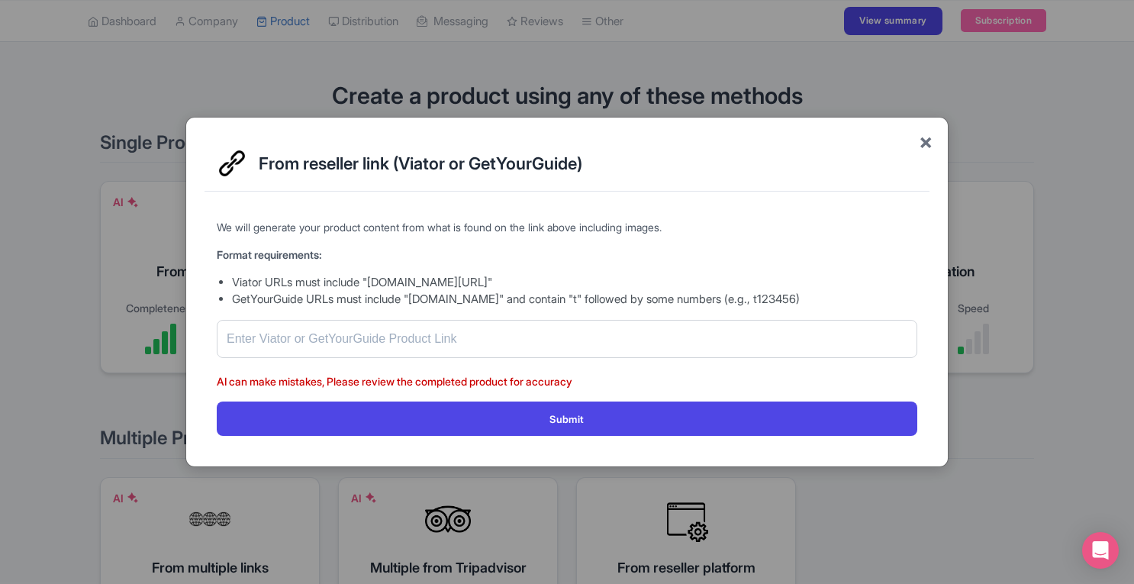
click at [927, 142] on span "×" at bounding box center [926, 141] width 14 height 32
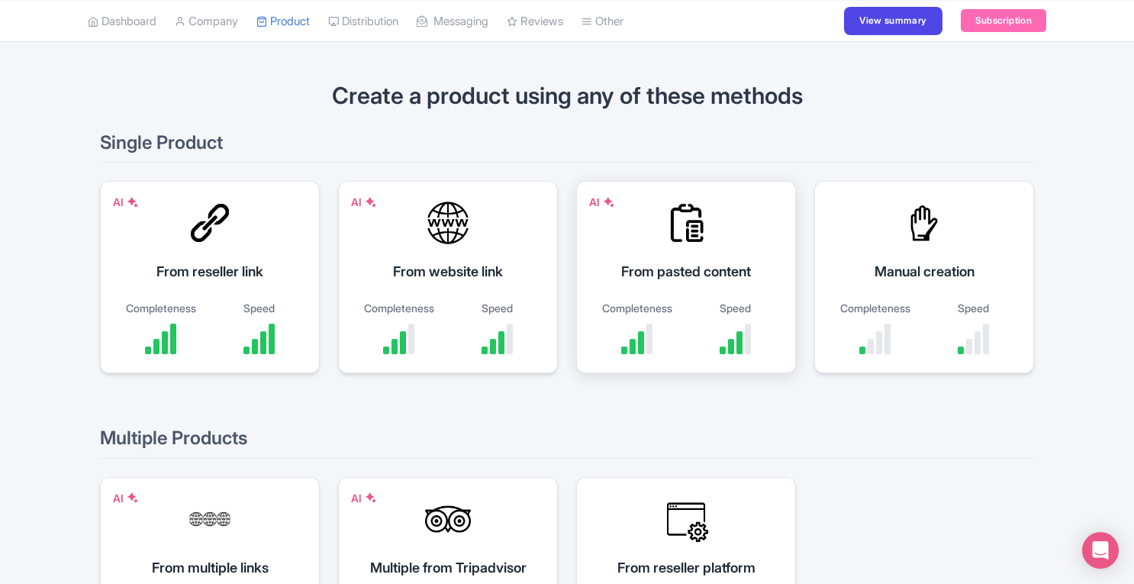
click at [679, 231] on div at bounding box center [686, 223] width 46 height 46
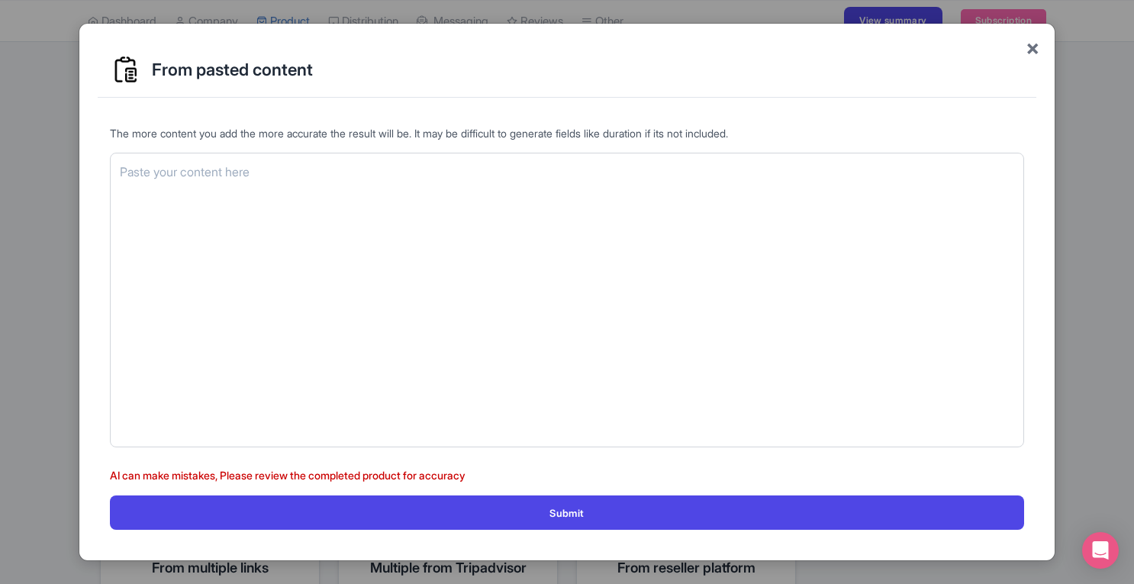
click at [1031, 56] on span "×" at bounding box center [1033, 47] width 14 height 32
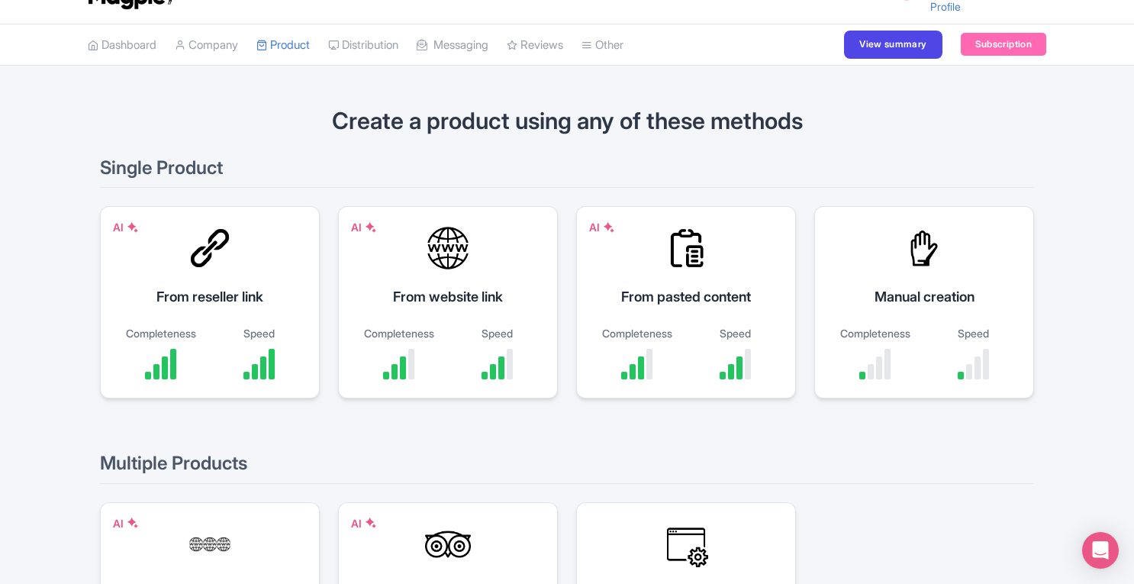
scroll to position [39, 0]
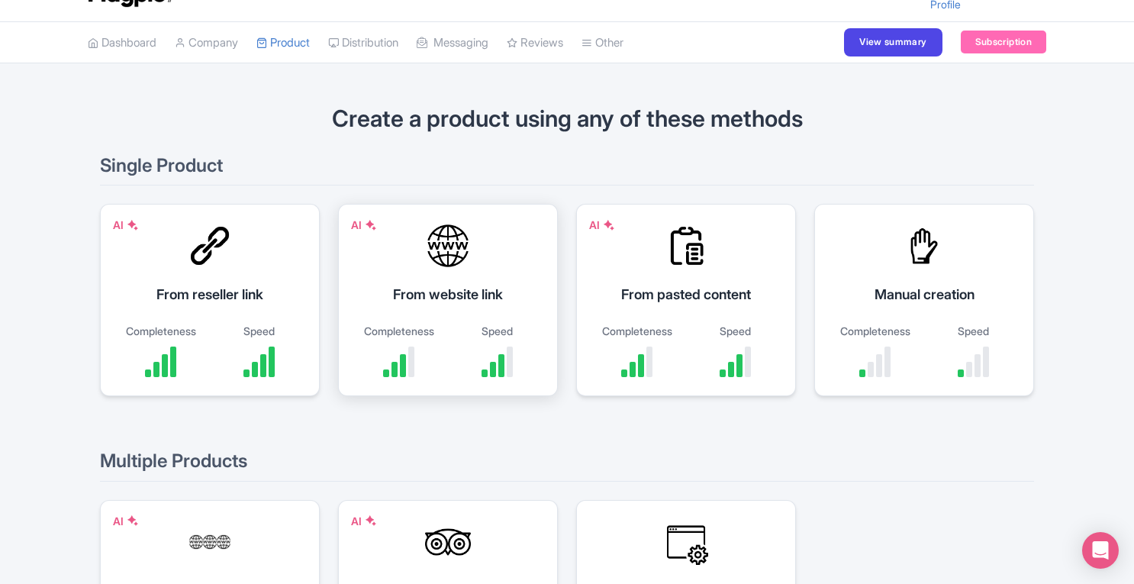
click at [421, 298] on div "From website link" at bounding box center [448, 294] width 182 height 21
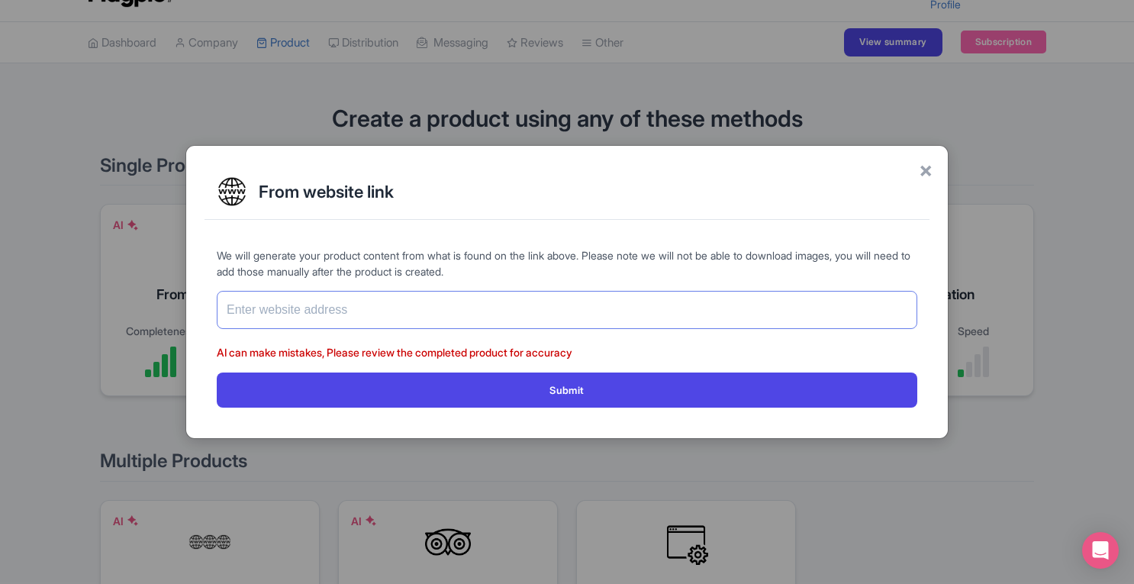
click at [421, 298] on input "text" at bounding box center [567, 310] width 701 height 38
click at [931, 176] on span "×" at bounding box center [926, 169] width 14 height 32
